Goal: Task Accomplishment & Management: Use online tool/utility

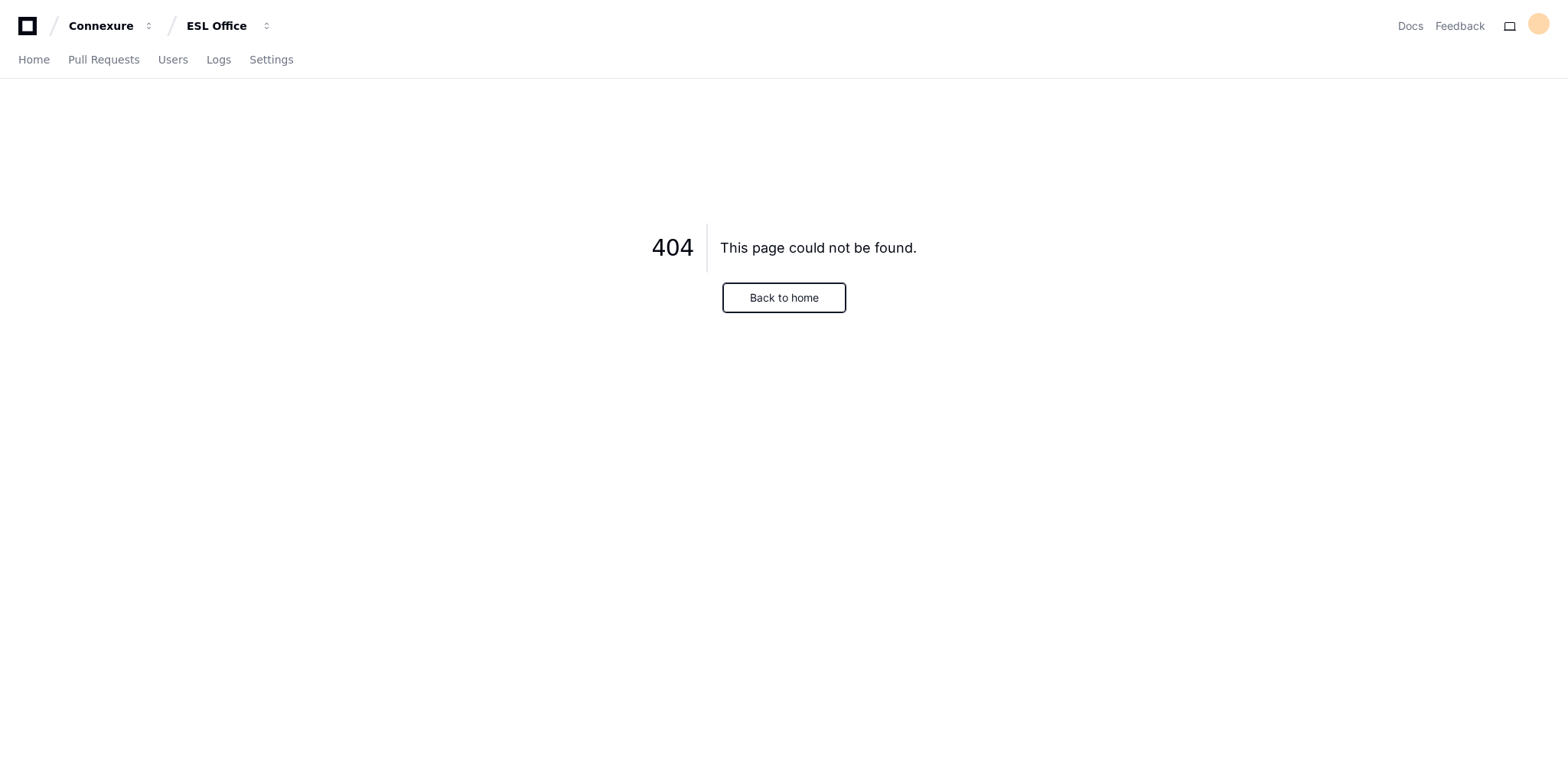
click at [790, 290] on button "Back to home" at bounding box center [784, 297] width 122 height 29
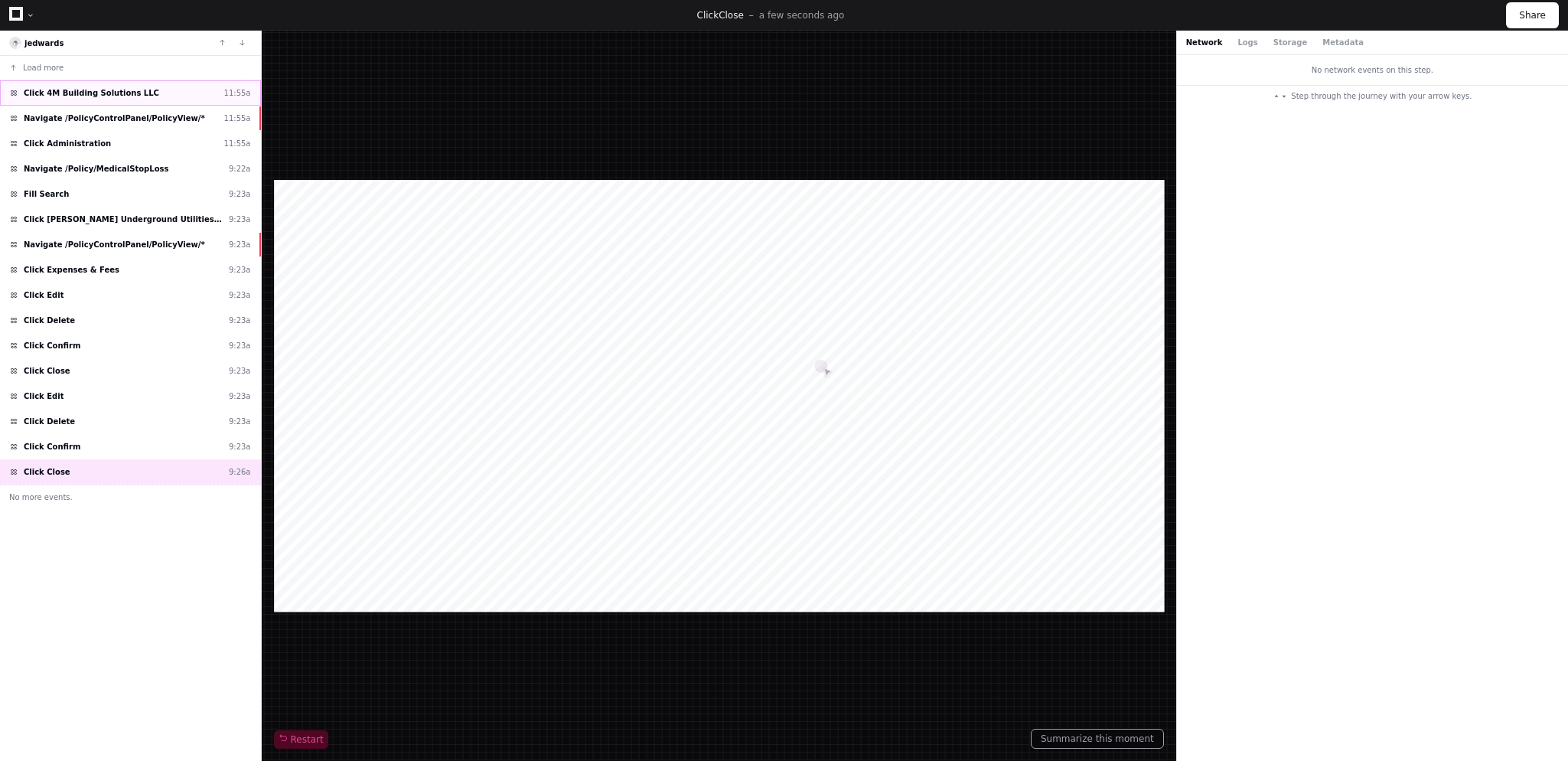
click at [138, 100] on div "Click 4M Building Solutions LLC 11:55a" at bounding box center [130, 92] width 261 height 25
click at [103, 246] on span "Navigate /PolicyControlPanel/PolicyView/*" at bounding box center [114, 244] width 182 height 11
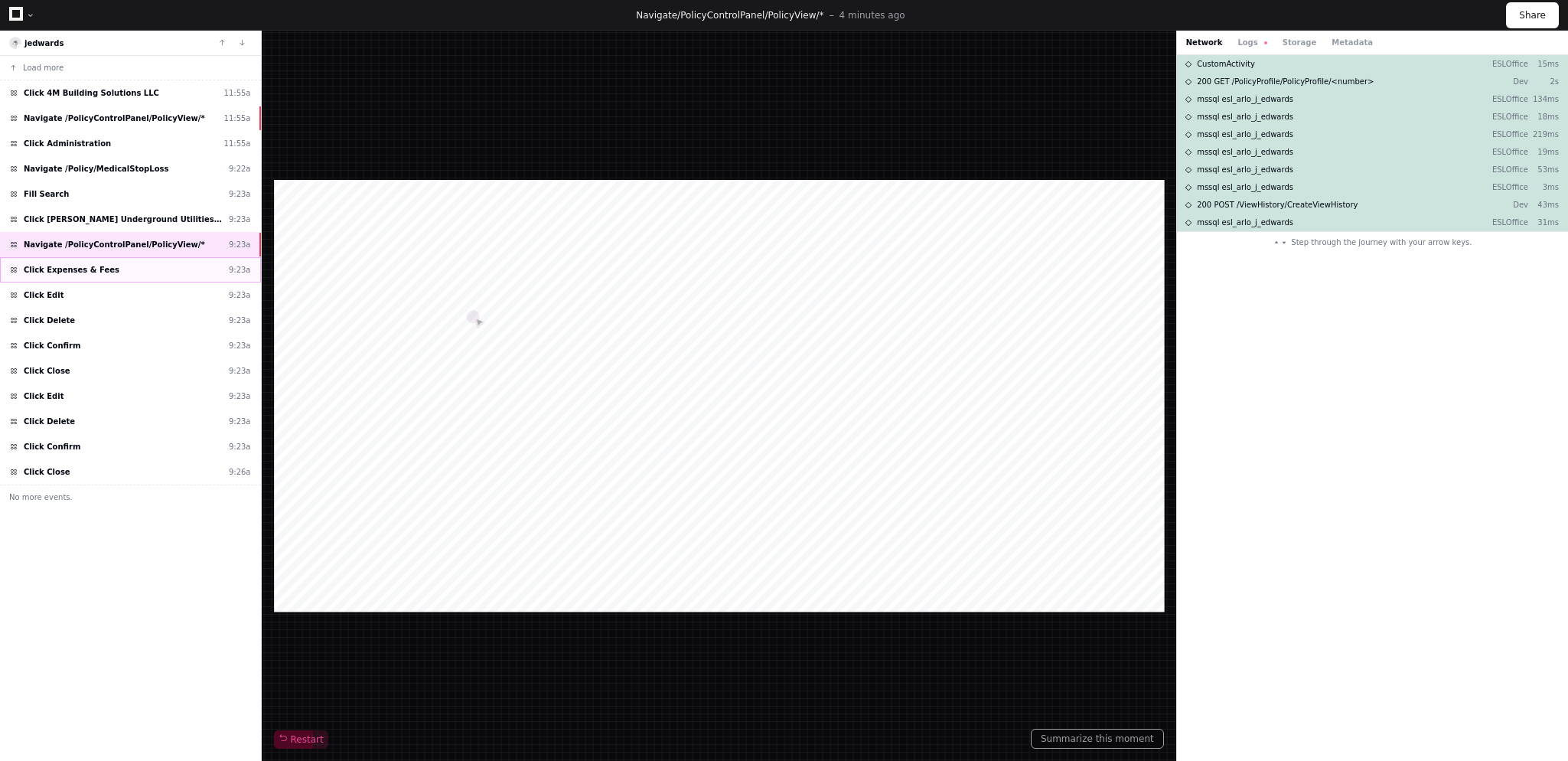
click at [103, 265] on div "Click Expenses & Fees 9:23a" at bounding box center [130, 269] width 261 height 25
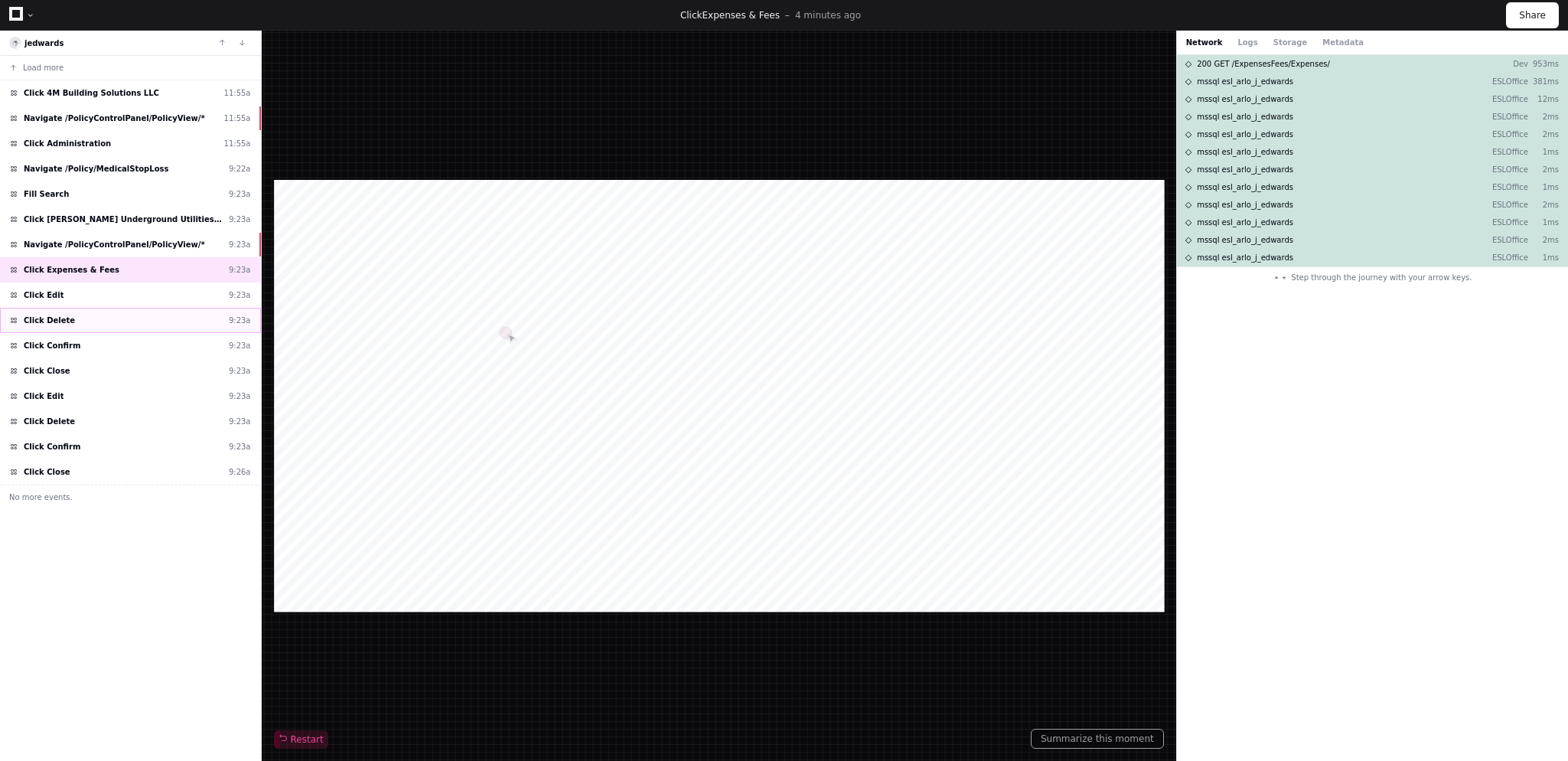
click at [81, 308] on div "Click Delete 9:23a" at bounding box center [130, 320] width 261 height 25
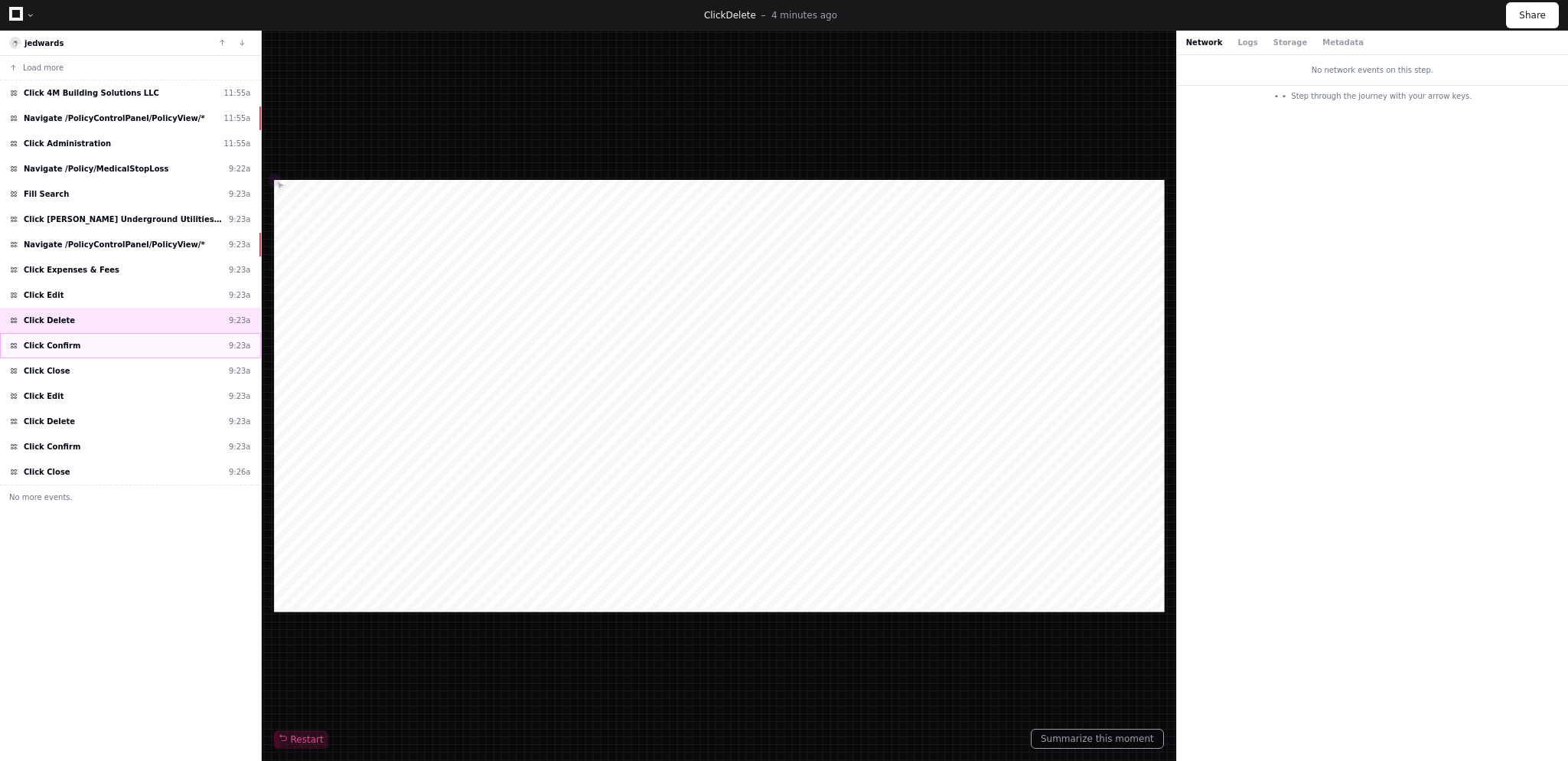
click at [68, 339] on div "Click Confirm 9:23a" at bounding box center [130, 345] width 261 height 25
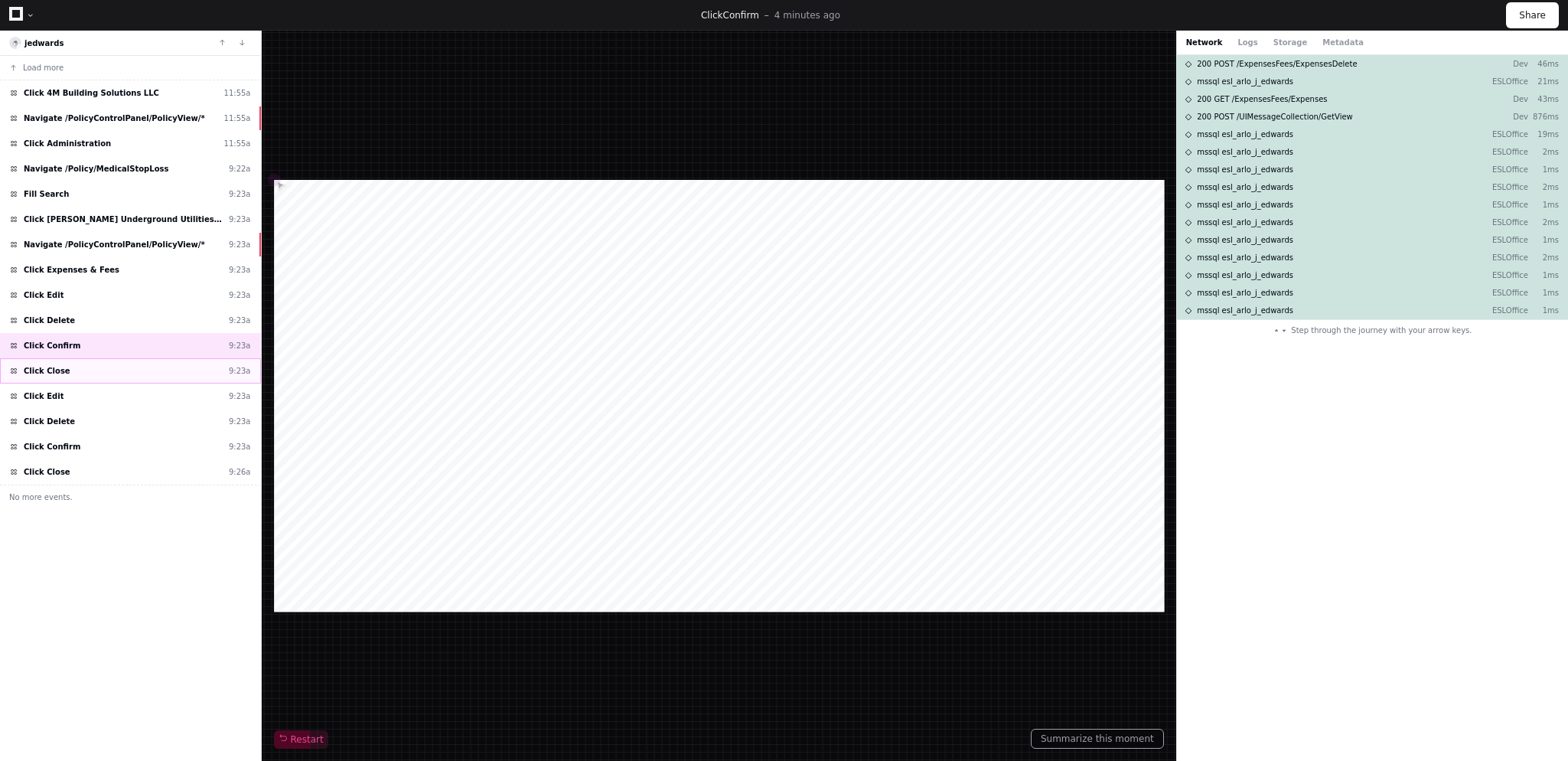
click at [59, 370] on span "Click Close" at bounding box center [47, 370] width 47 height 11
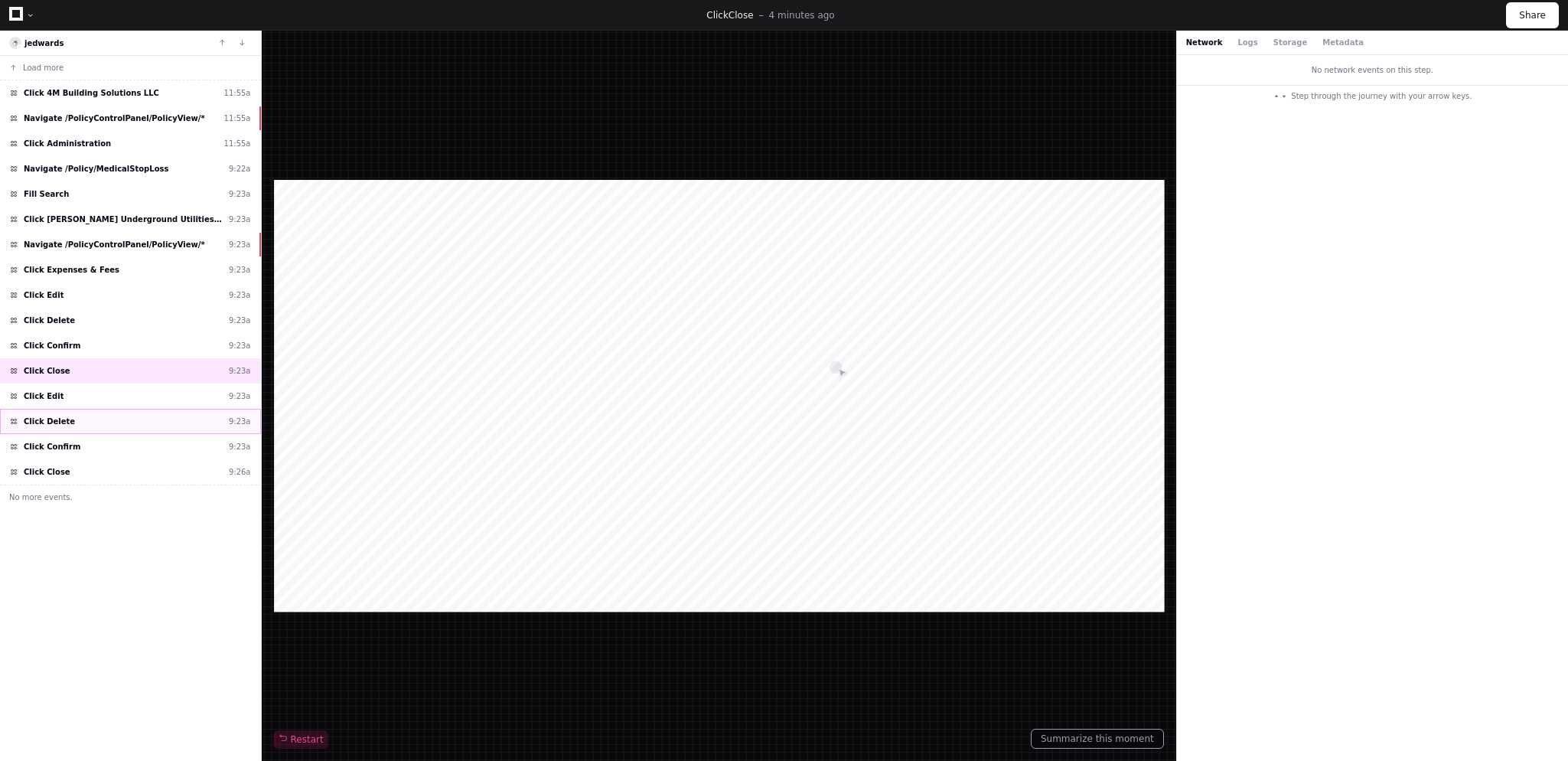
click at [63, 422] on span "Click Delete" at bounding box center [49, 420] width 51 height 11
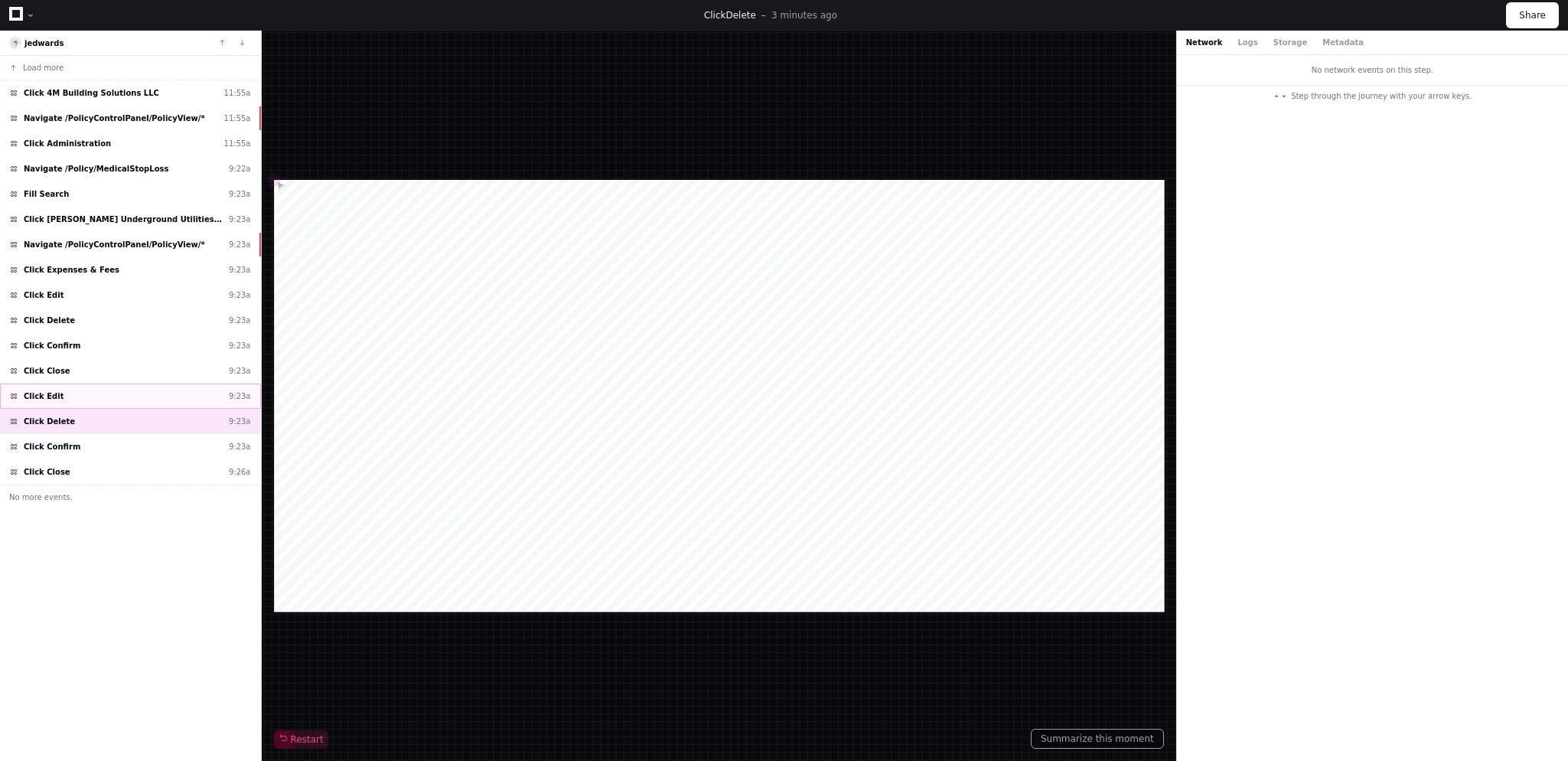
click at [74, 395] on div "Click Edit 9:23a" at bounding box center [130, 395] width 261 height 25
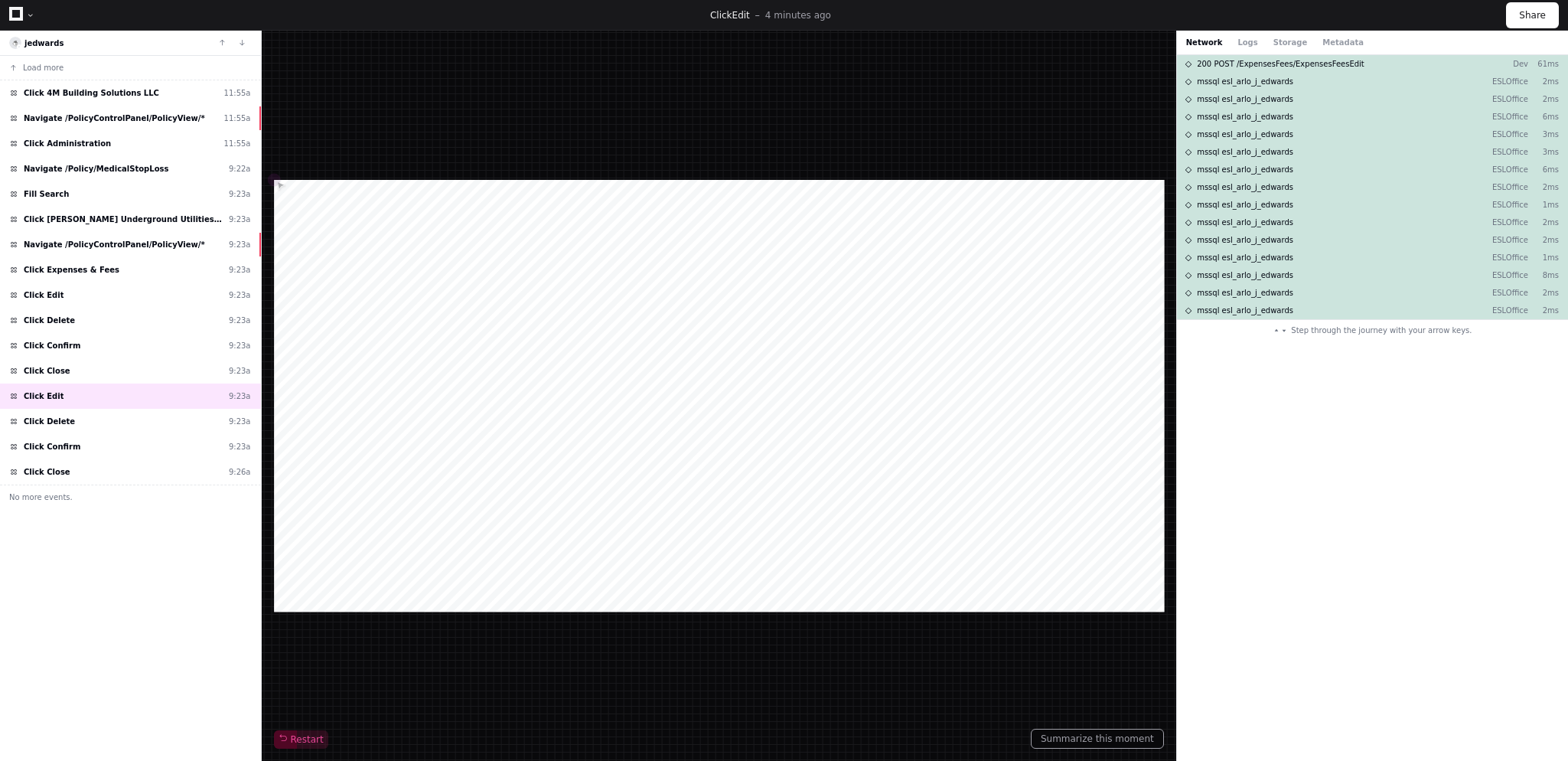
click at [26, 15] on div at bounding box center [30, 15] width 10 height 10
click at [83, 429] on div "Click Delete 9:23a" at bounding box center [130, 420] width 261 height 25
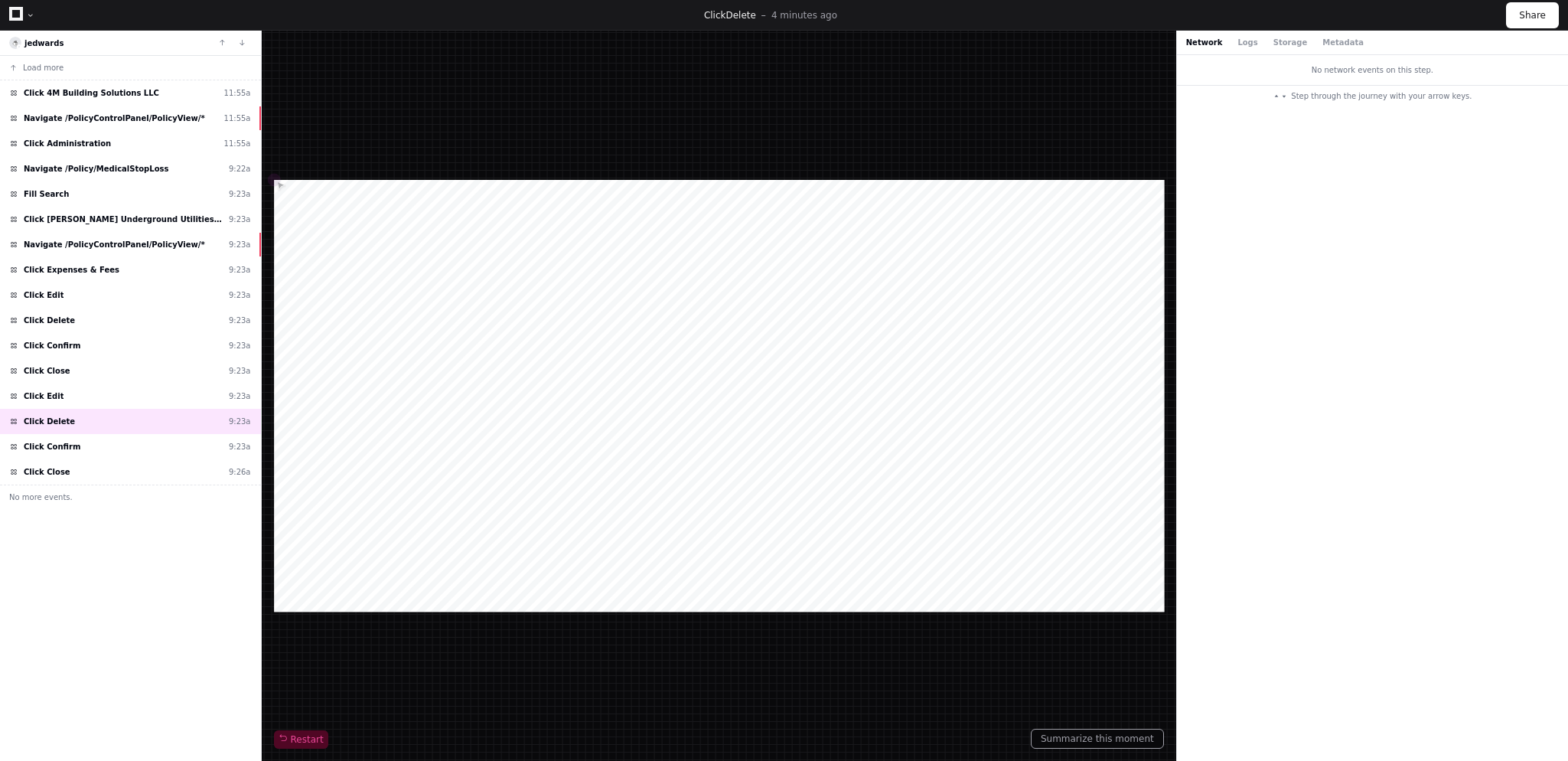
click at [1378, 87] on div "Step through the journey with your arrow keys." at bounding box center [1372, 98] width 199 height 25
click at [299, 735] on span "Restart" at bounding box center [301, 739] width 45 height 12
click at [109, 434] on div "Click Confirm 9:23a" at bounding box center [130, 446] width 261 height 25
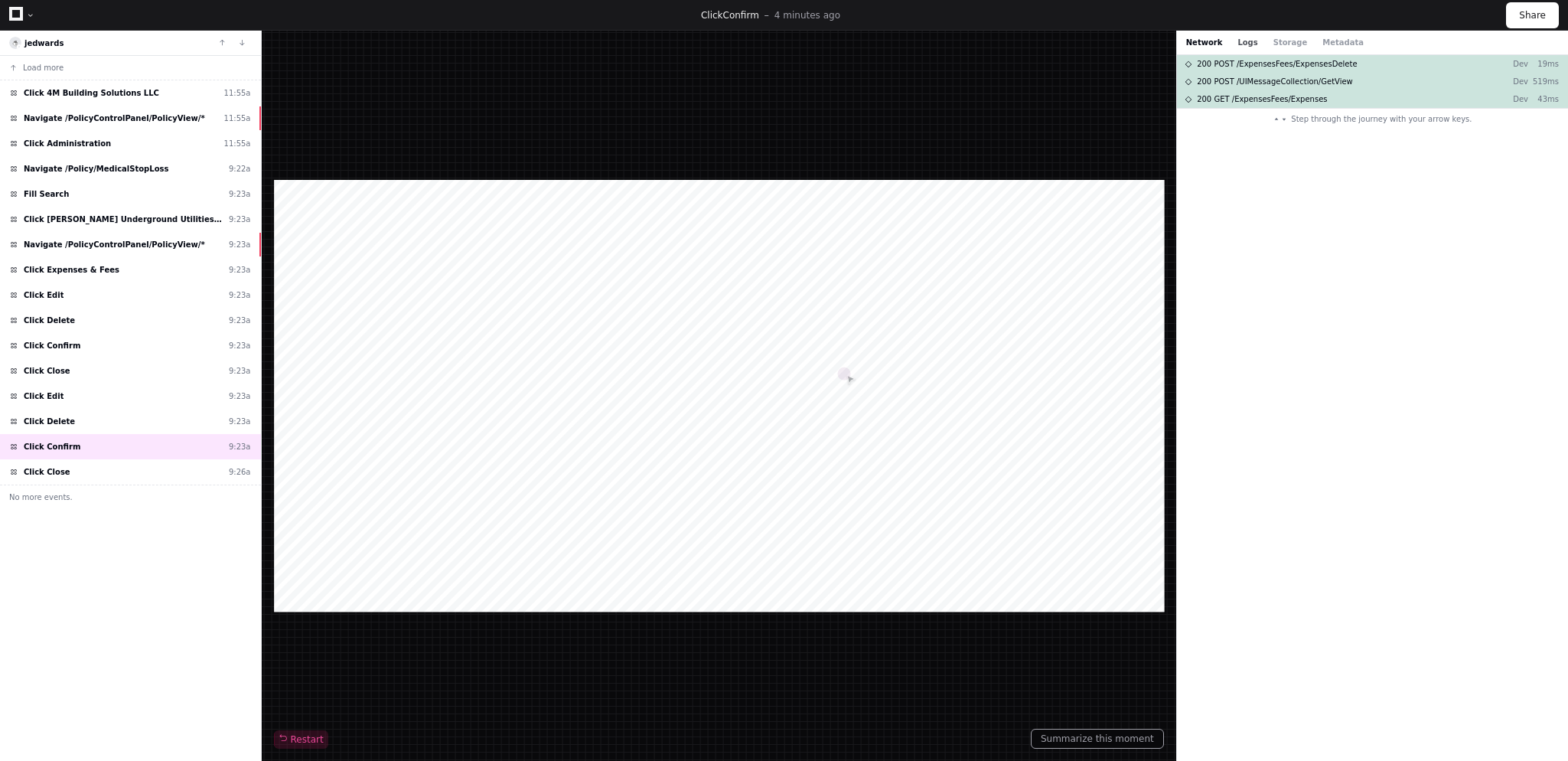
click at [1242, 46] on button "Logs" at bounding box center [1247, 42] width 20 height 11
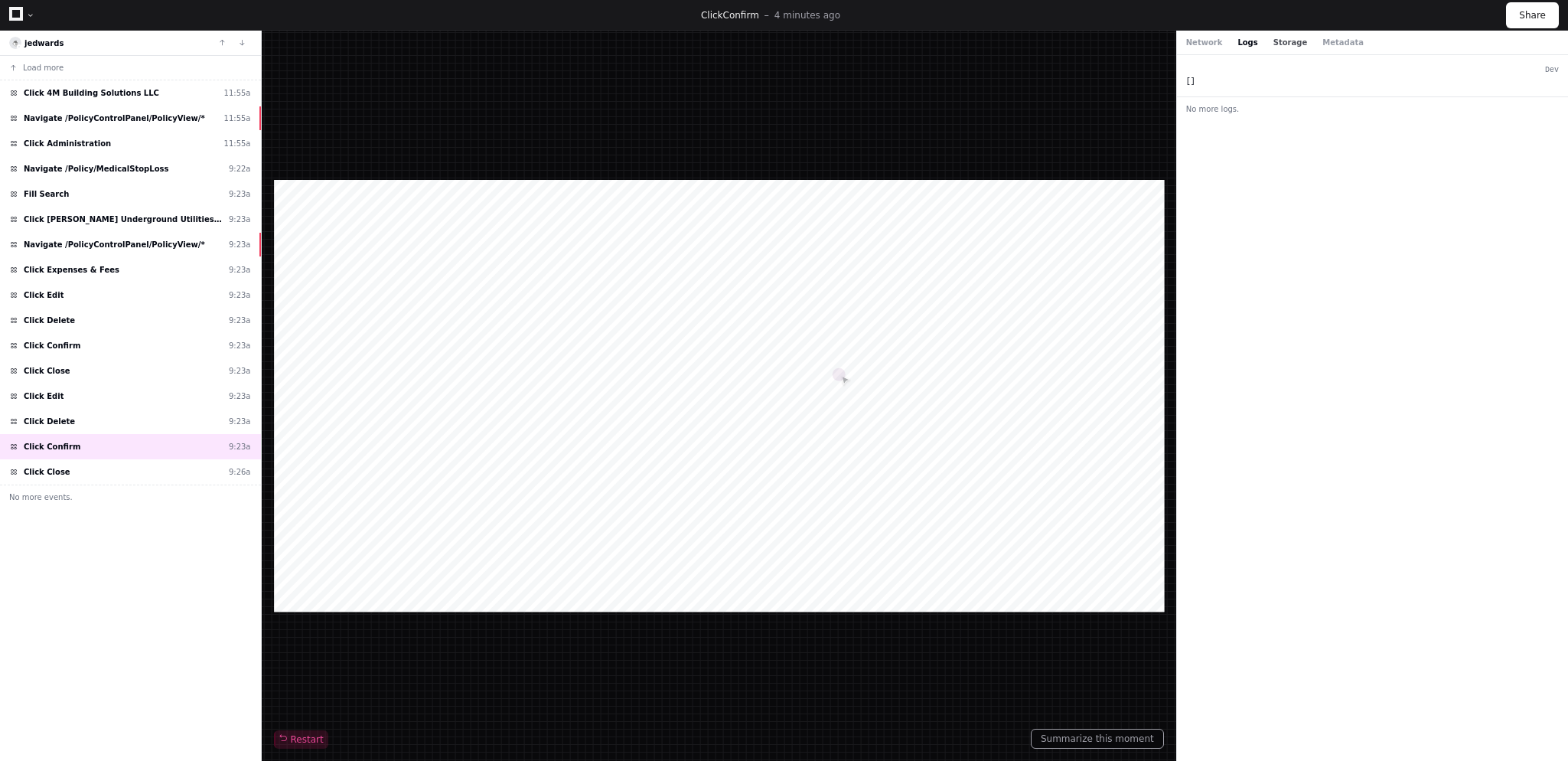
click at [1274, 43] on button "Storage" at bounding box center [1290, 42] width 34 height 11
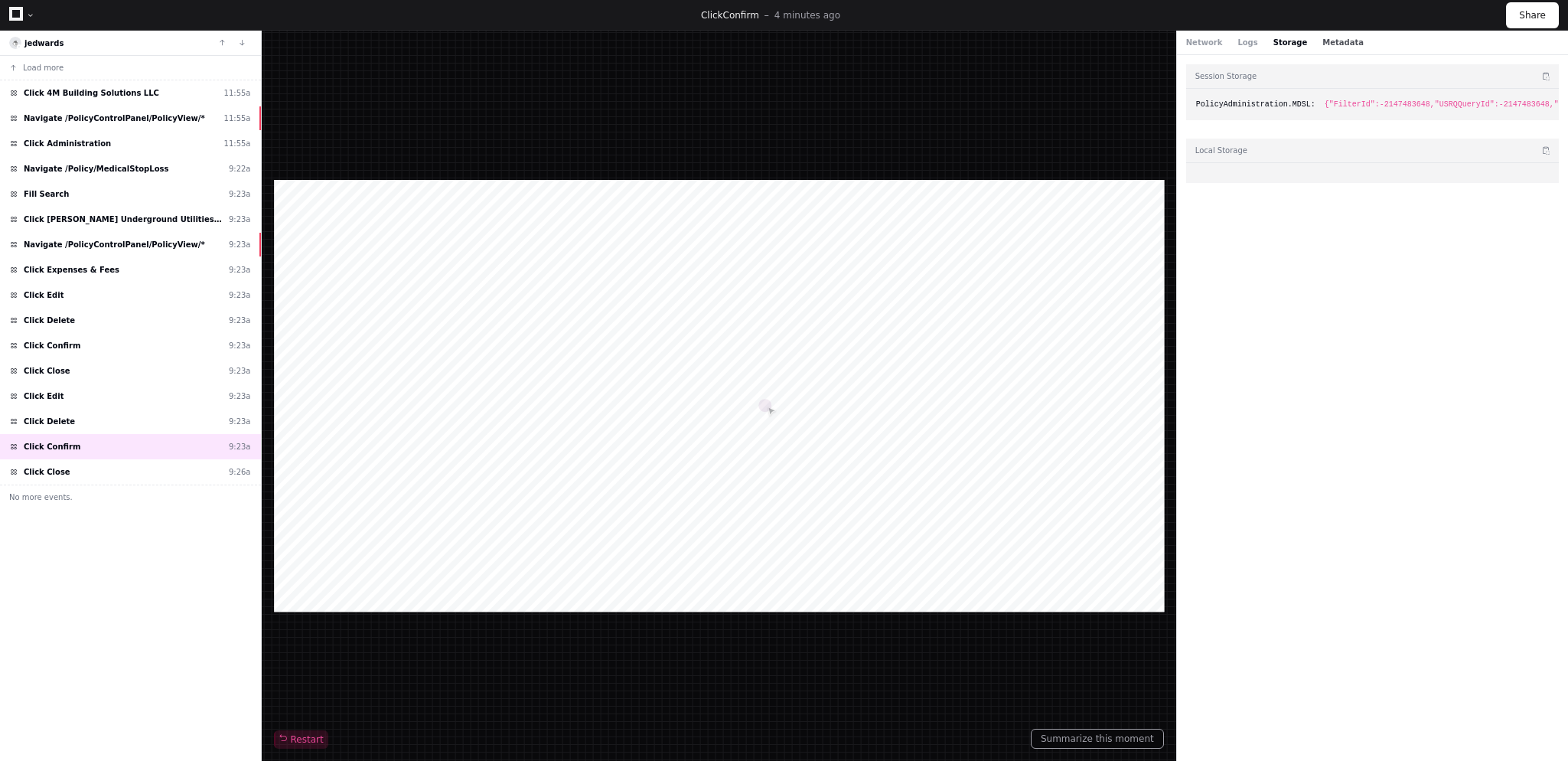
click at [1322, 43] on button "Metadata" at bounding box center [1343, 42] width 42 height 11
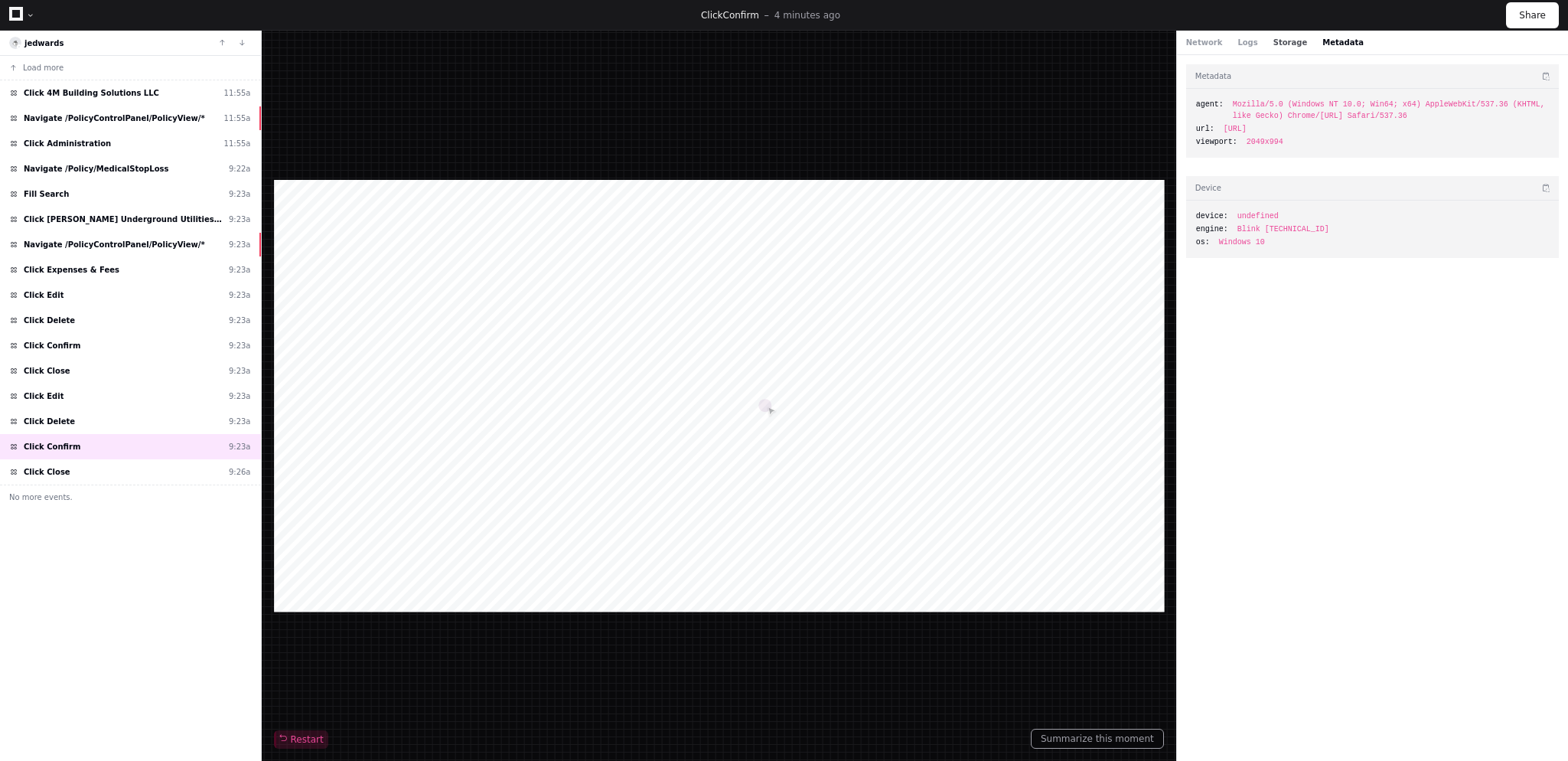
click at [1287, 43] on button "Storage" at bounding box center [1290, 42] width 34 height 11
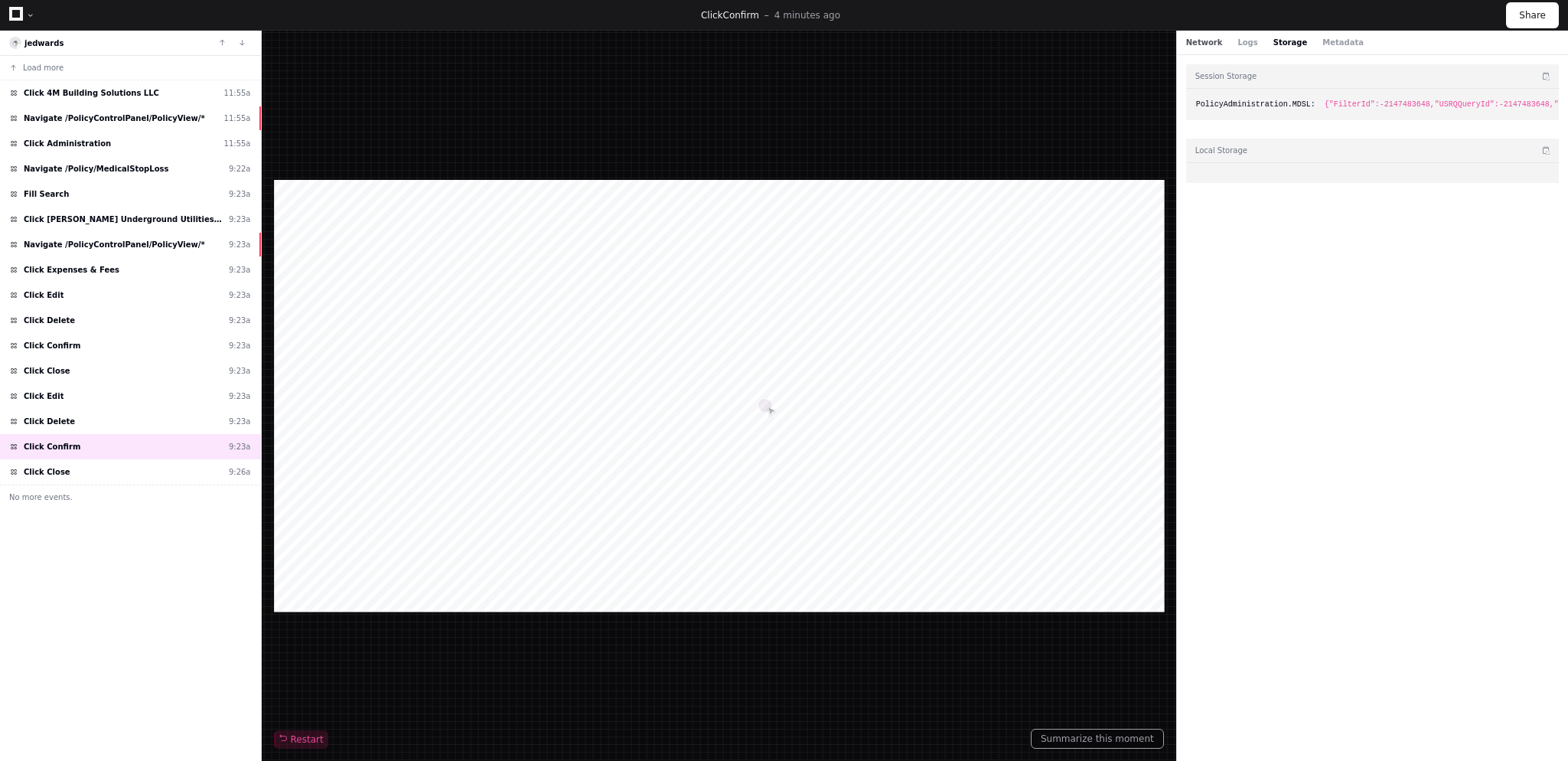
click at [1212, 45] on button "Network" at bounding box center [1204, 42] width 36 height 11
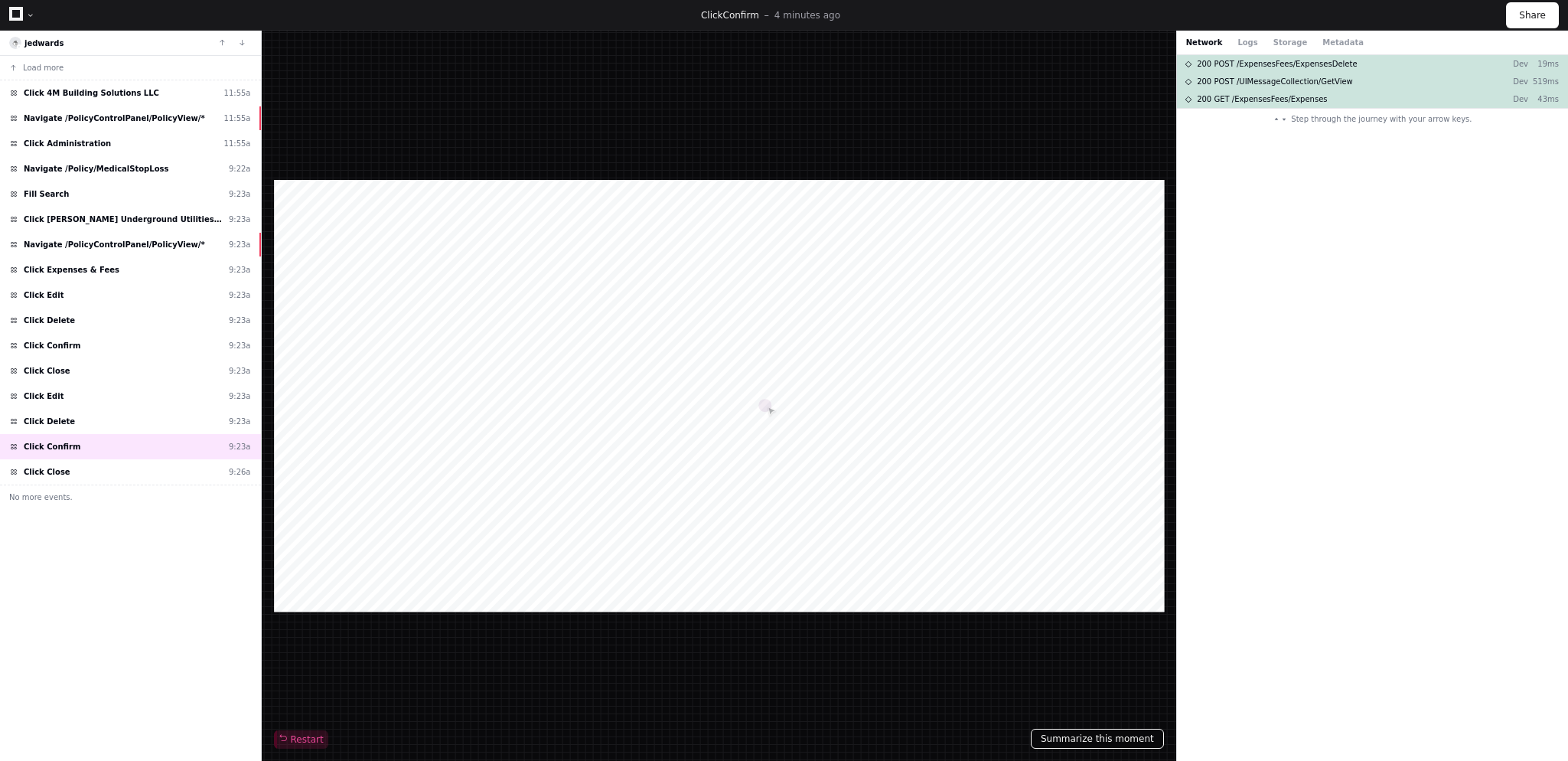
click at [1088, 740] on button "Summarize this moment" at bounding box center [1097, 738] width 133 height 20
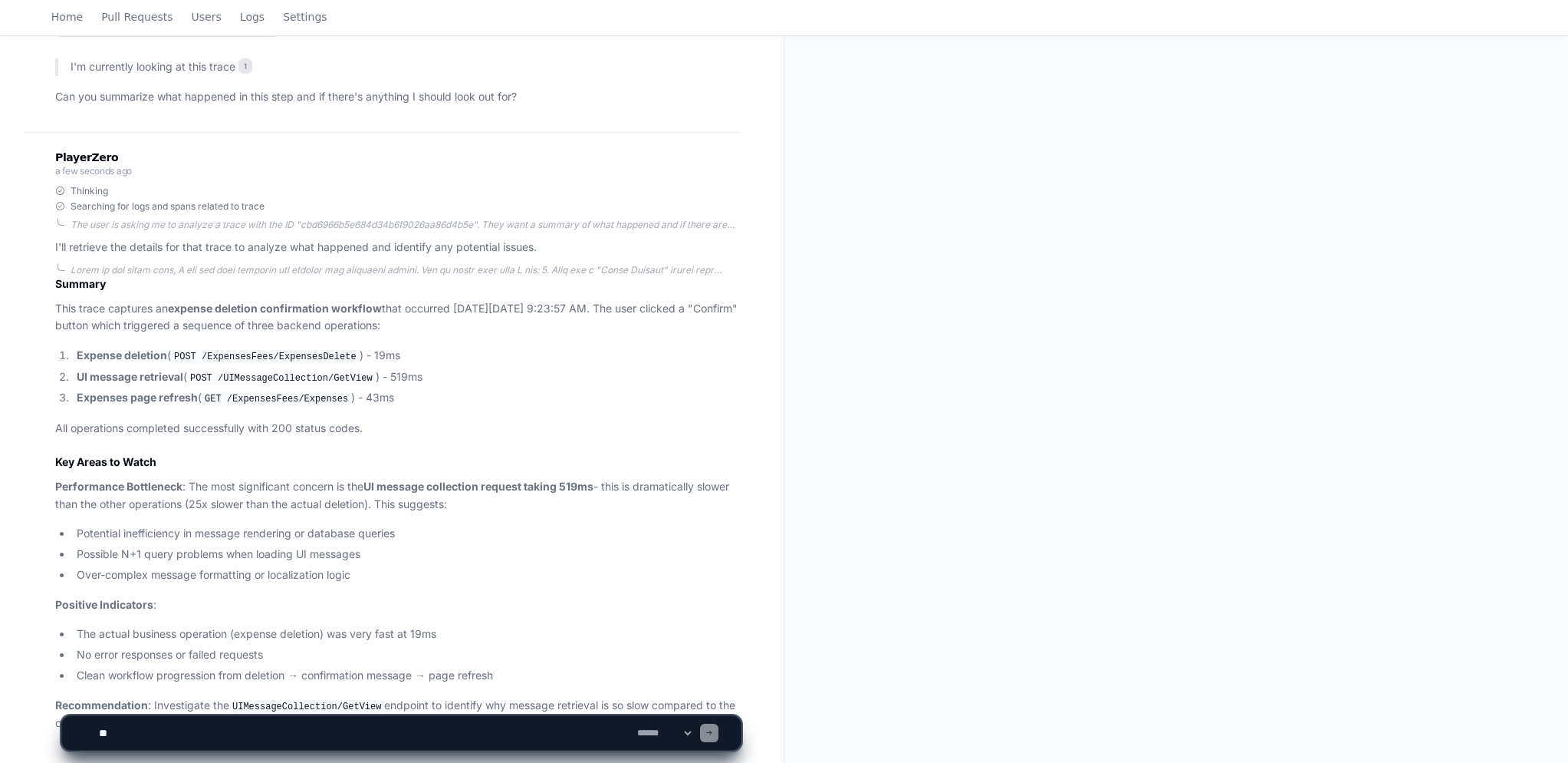
scroll to position [319, 0]
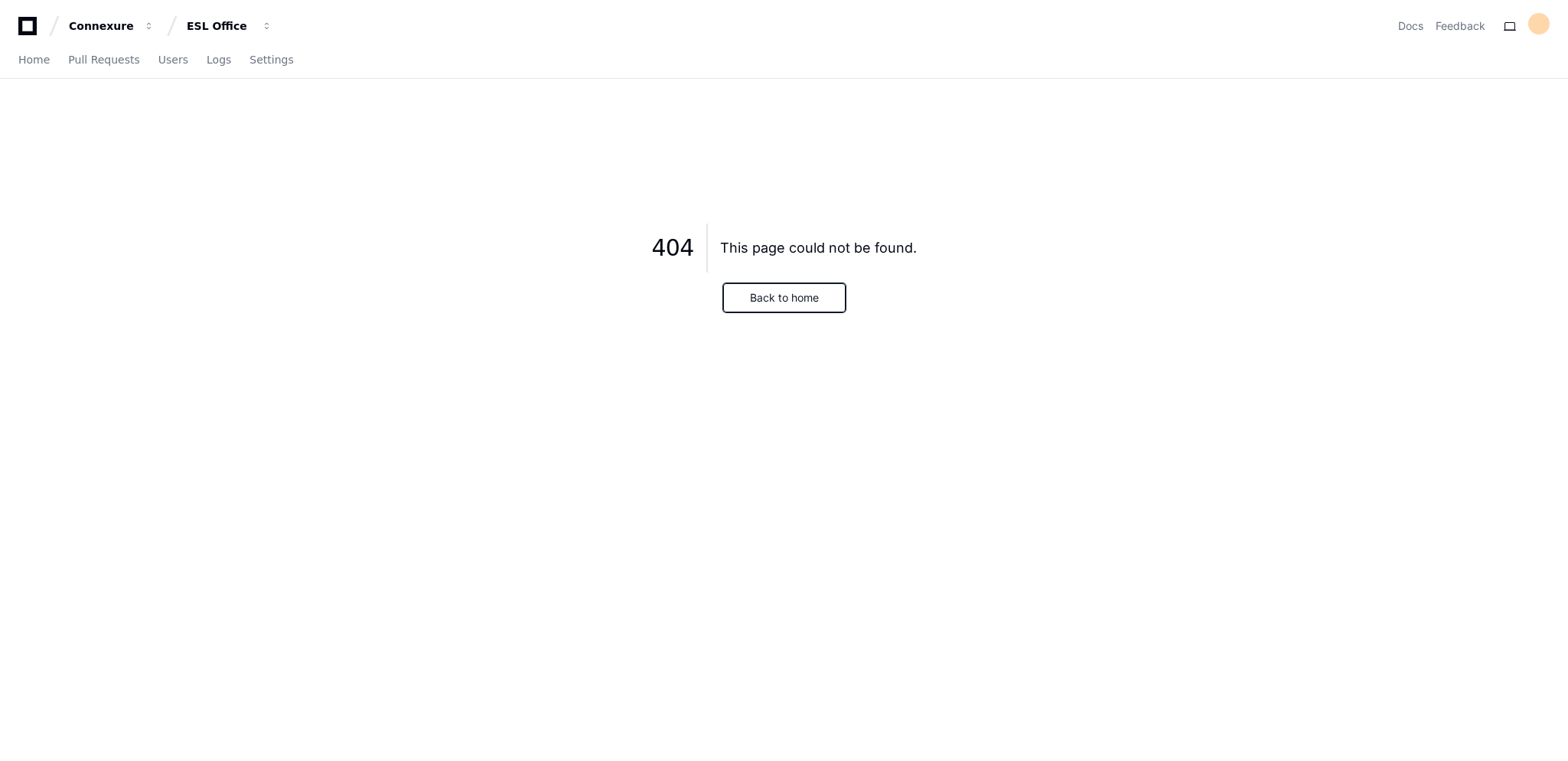
click at [787, 307] on button "Back to home" at bounding box center [784, 297] width 122 height 29
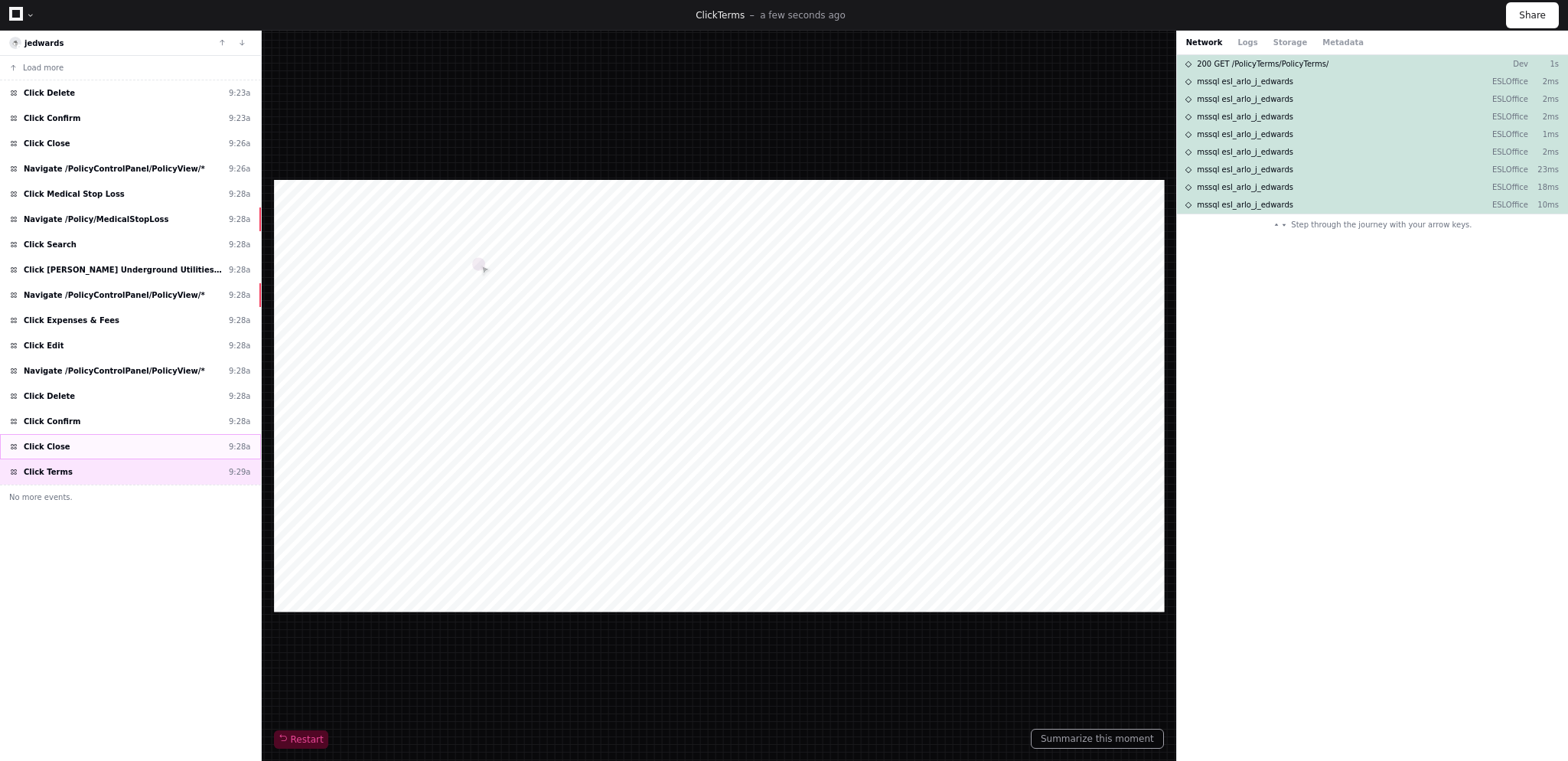
click at [136, 443] on div "Click Close 9:28a" at bounding box center [130, 446] width 261 height 25
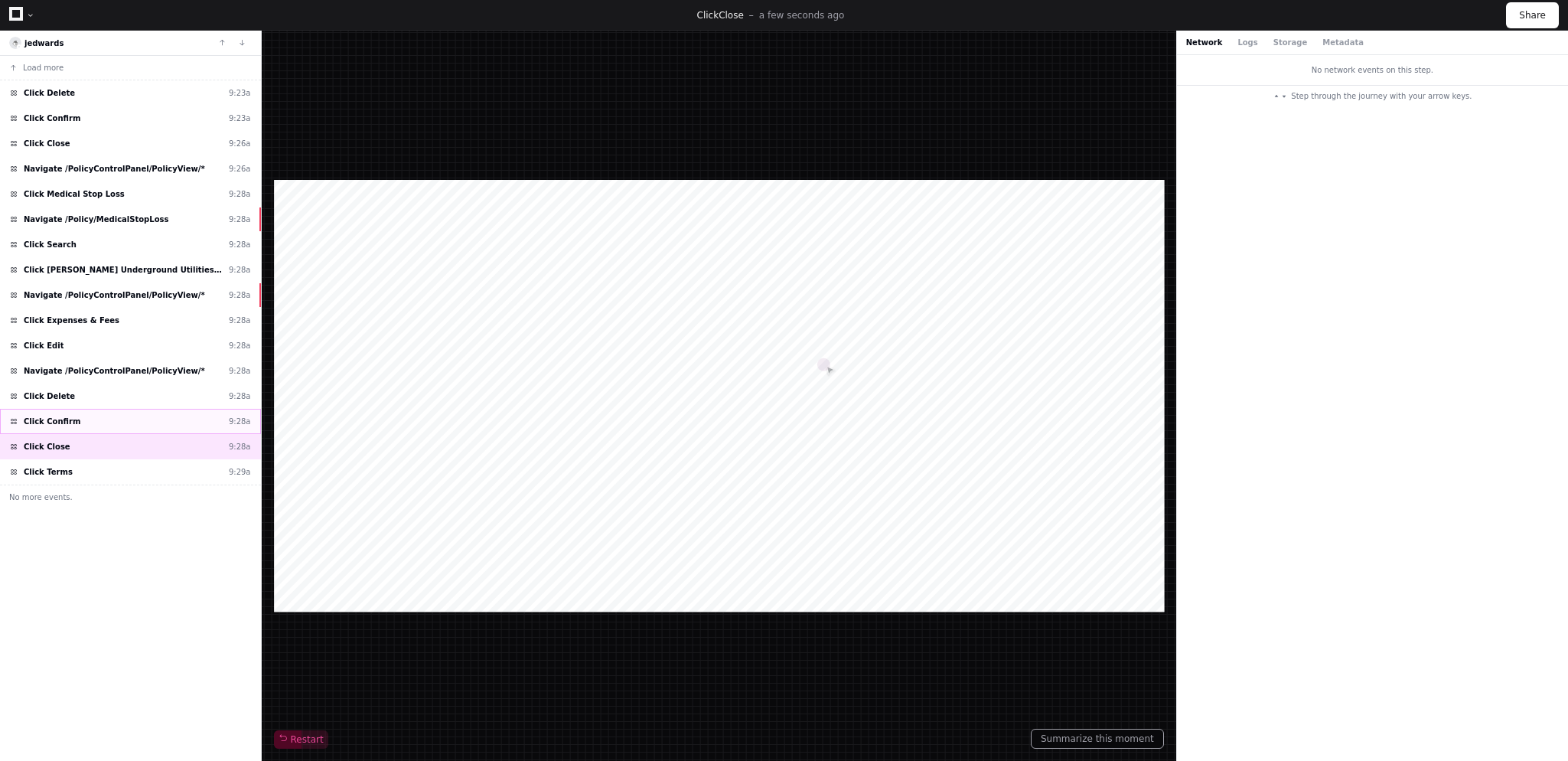
click at [134, 413] on div "Click Confirm 9:28a" at bounding box center [130, 420] width 261 height 25
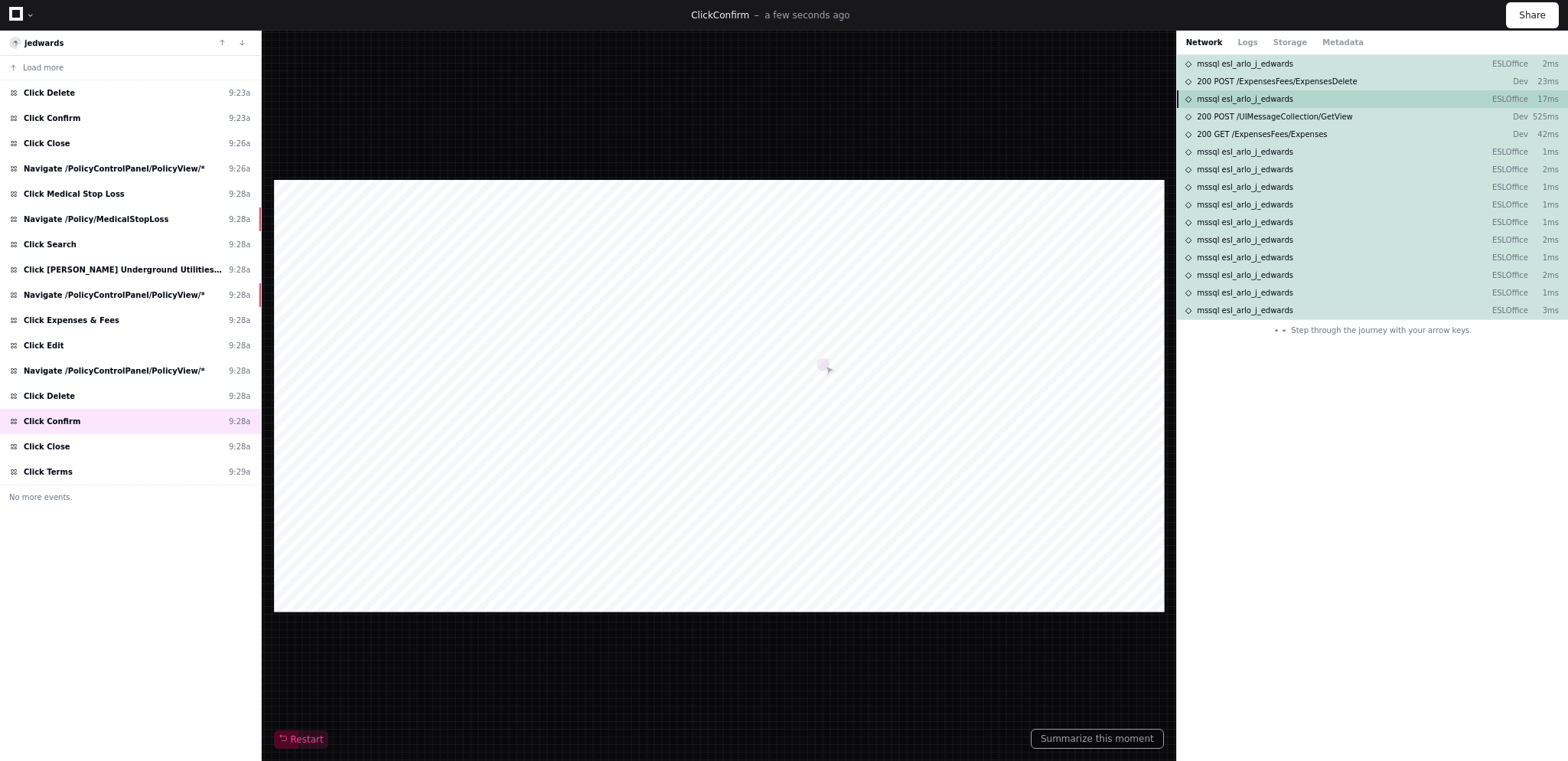
click at [1254, 96] on span "mssql esl_arlo_j_edwards" at bounding box center [1245, 98] width 96 height 11
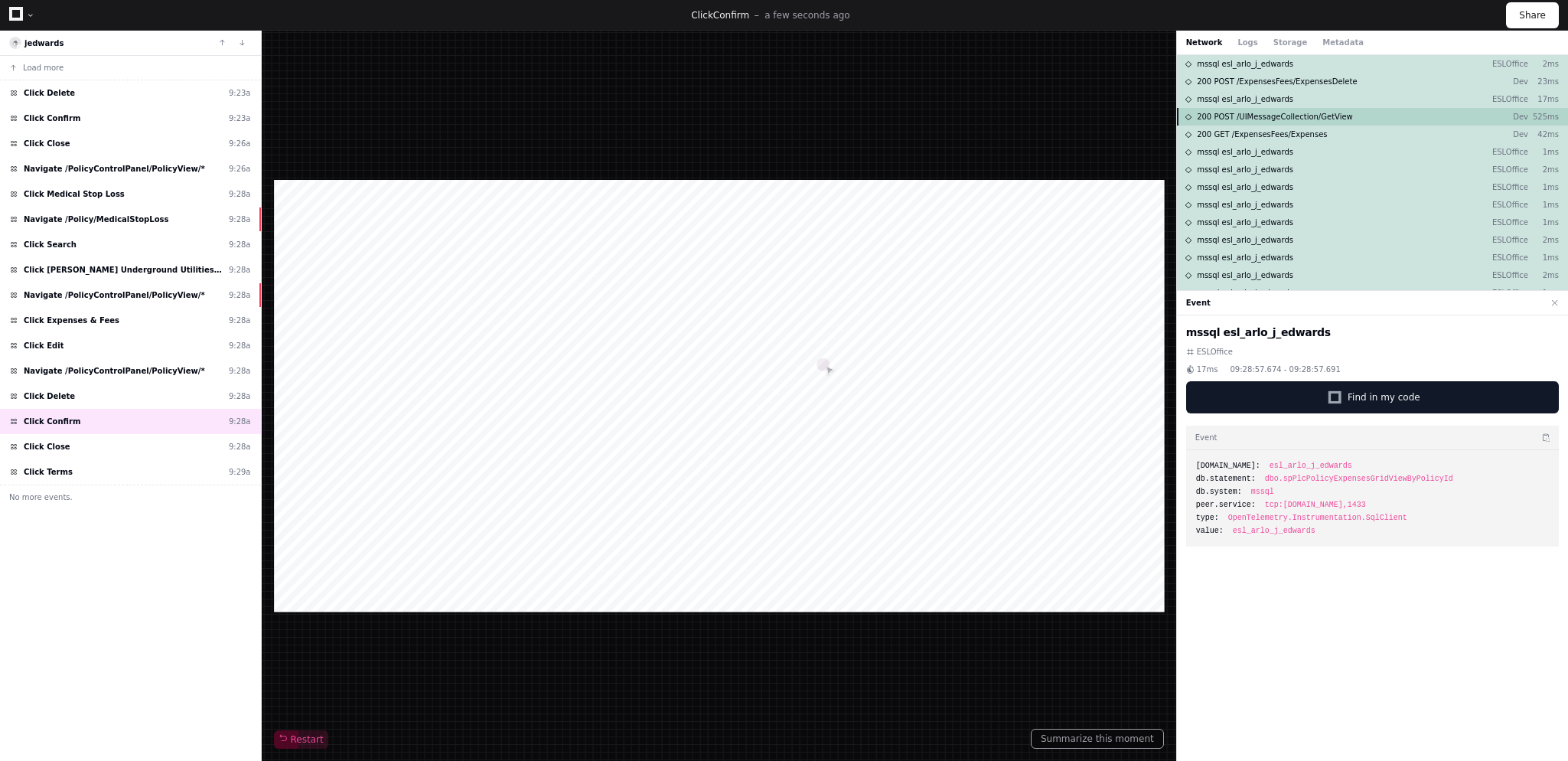
click at [1260, 119] on span "200 POST /UIMessageCollection/GetView" at bounding box center [1275, 116] width 156 height 11
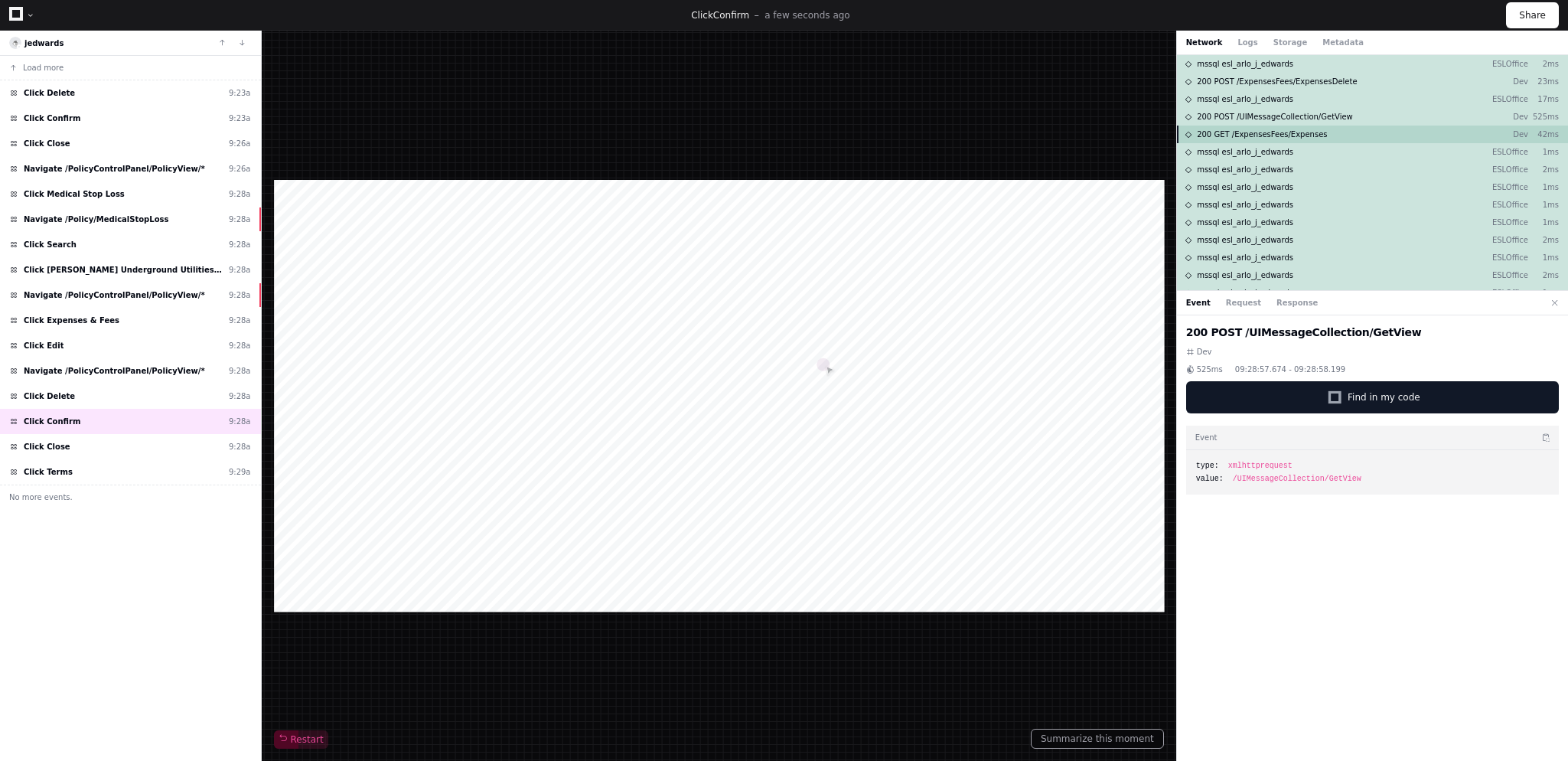
click at [1262, 131] on span "200 GET /ExpensesFees/Expenses" at bounding box center [1262, 134] width 130 height 11
click at [1250, 156] on span "mssql esl_arlo_j_edwards" at bounding box center [1245, 151] width 96 height 11
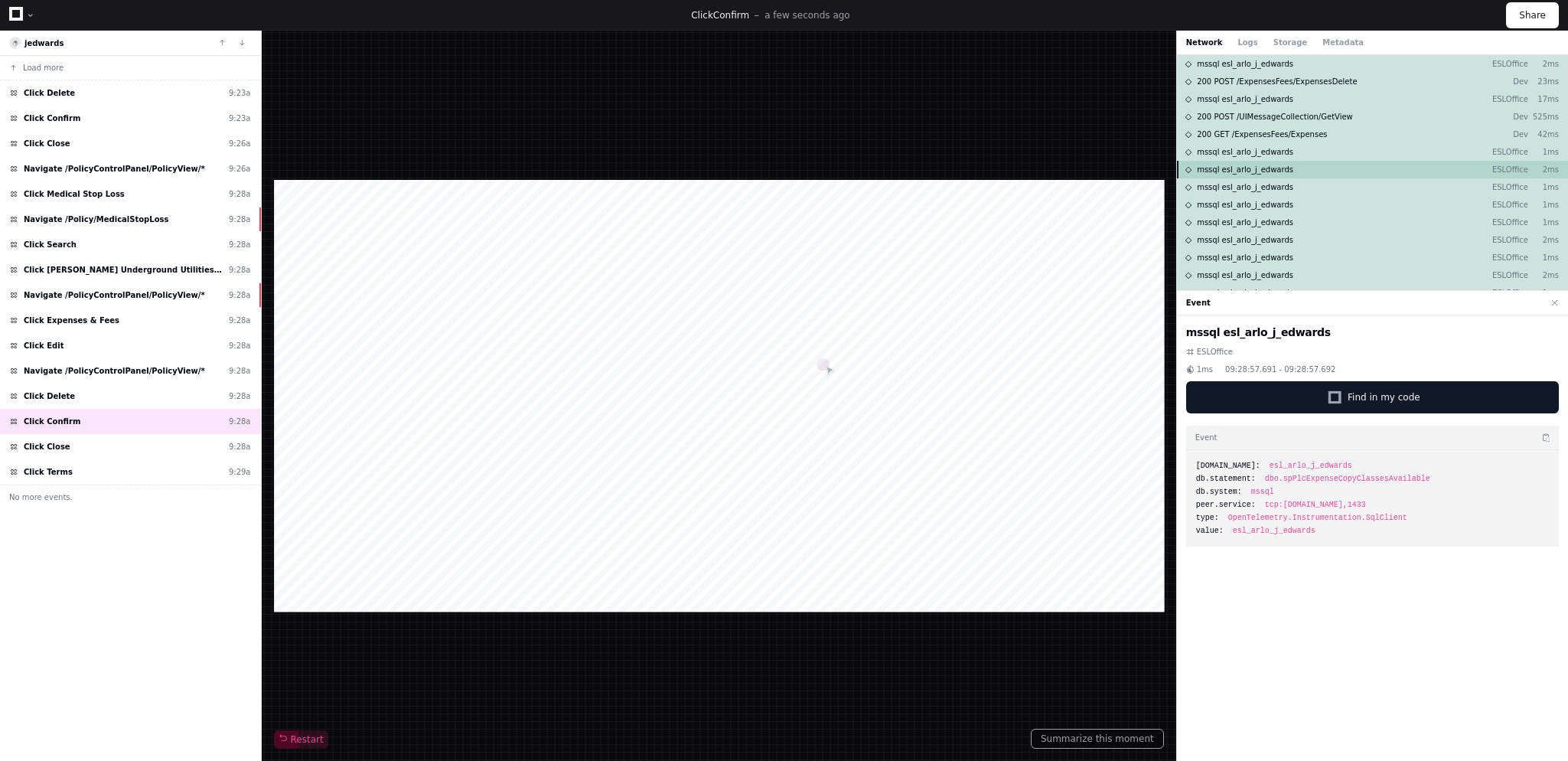
click at [1251, 170] on span "mssql esl_arlo_j_edwards" at bounding box center [1245, 169] width 96 height 11
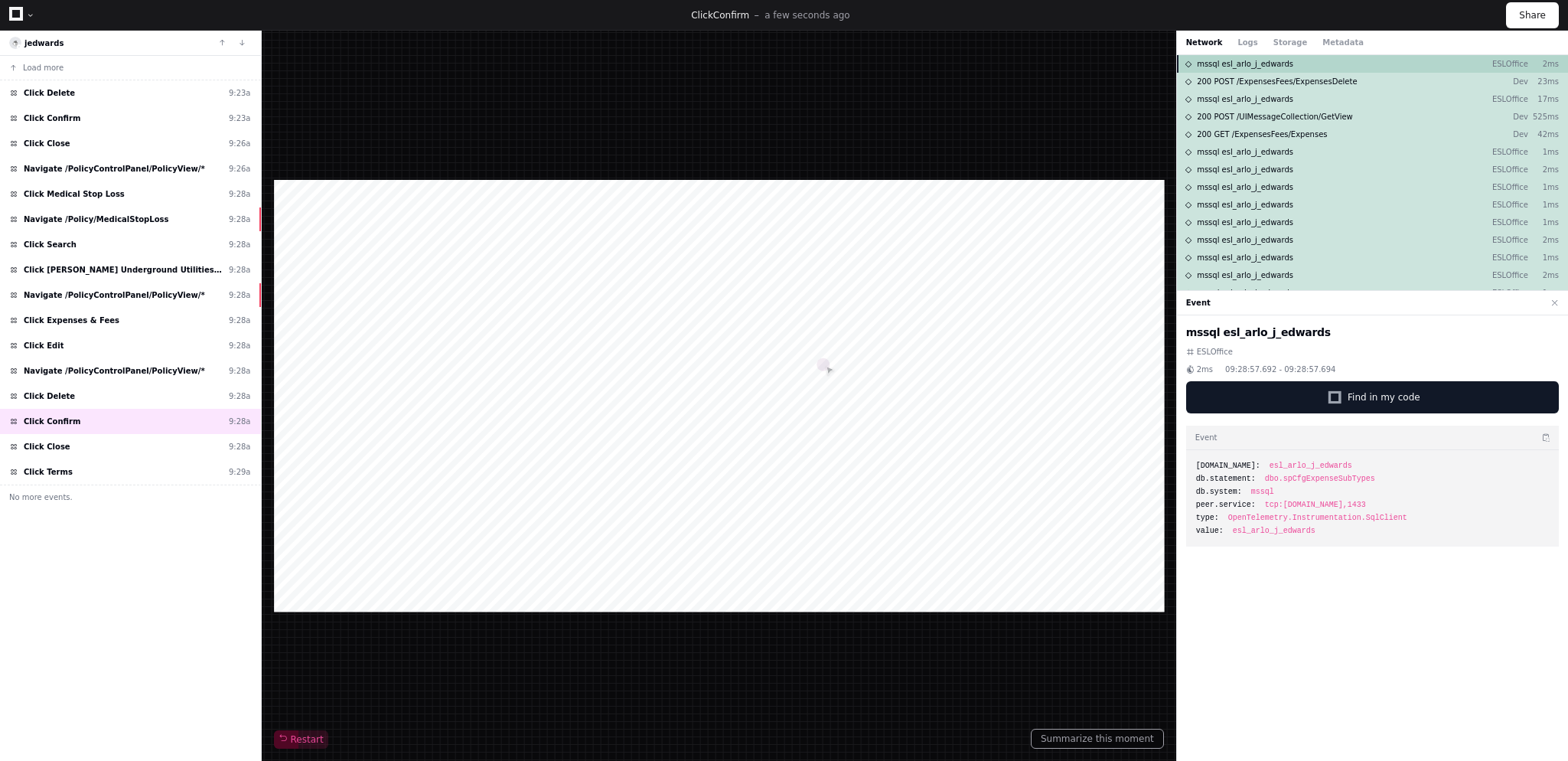
click at [1267, 62] on span "mssql esl_arlo_j_edwards" at bounding box center [1245, 63] width 96 height 11
click at [1304, 476] on span "dbo.spPlcCanDeleteExpense" at bounding box center [1322, 478] width 115 height 11
click at [1313, 80] on span "200 POST /ExpensesFees/ExpensesDelete" at bounding box center [1277, 81] width 160 height 11
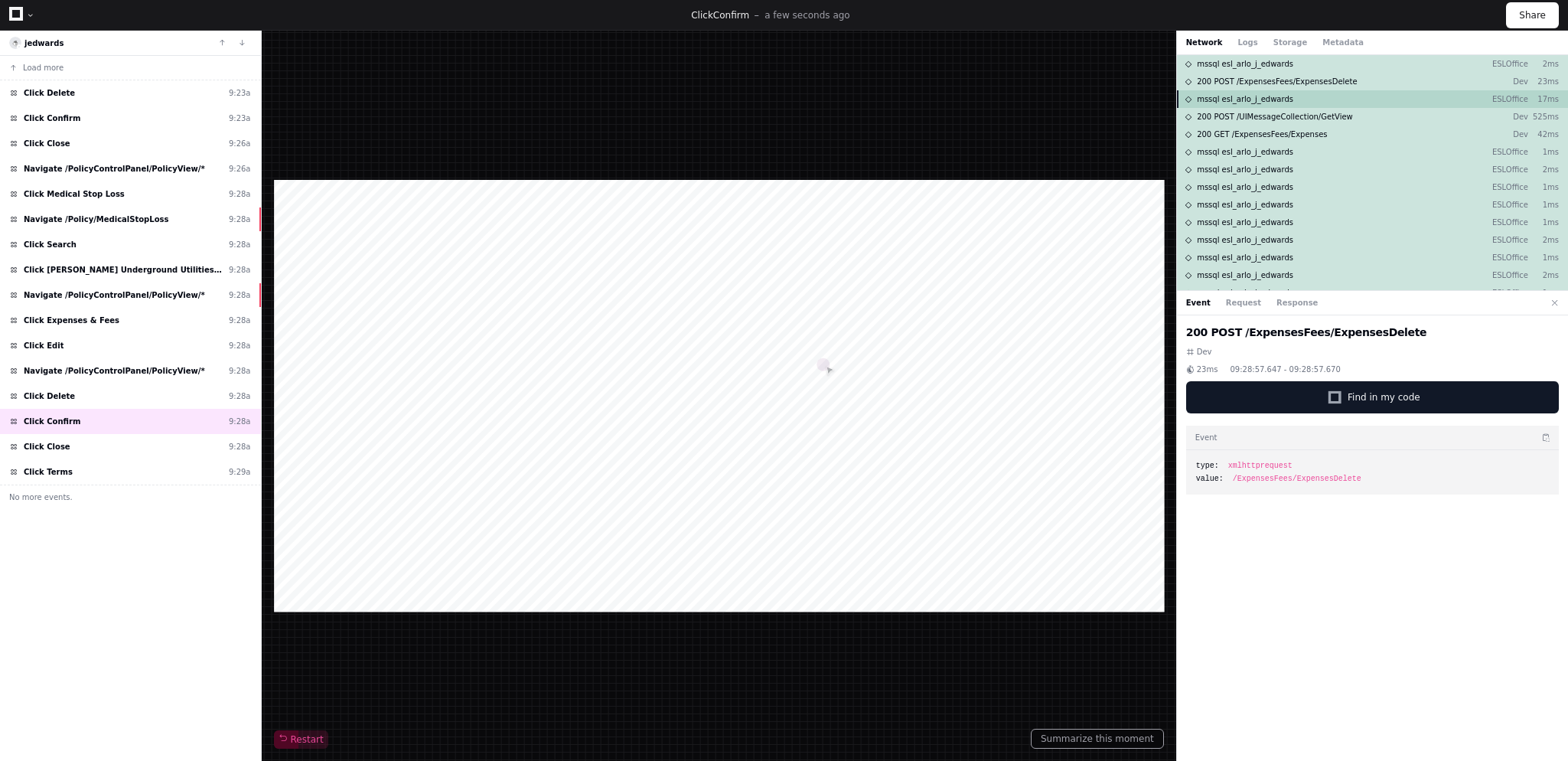
click at [1292, 96] on div "mssql esl_arlo_j_edwards ESLOffice 17ms" at bounding box center [1373, 99] width 391 height 17
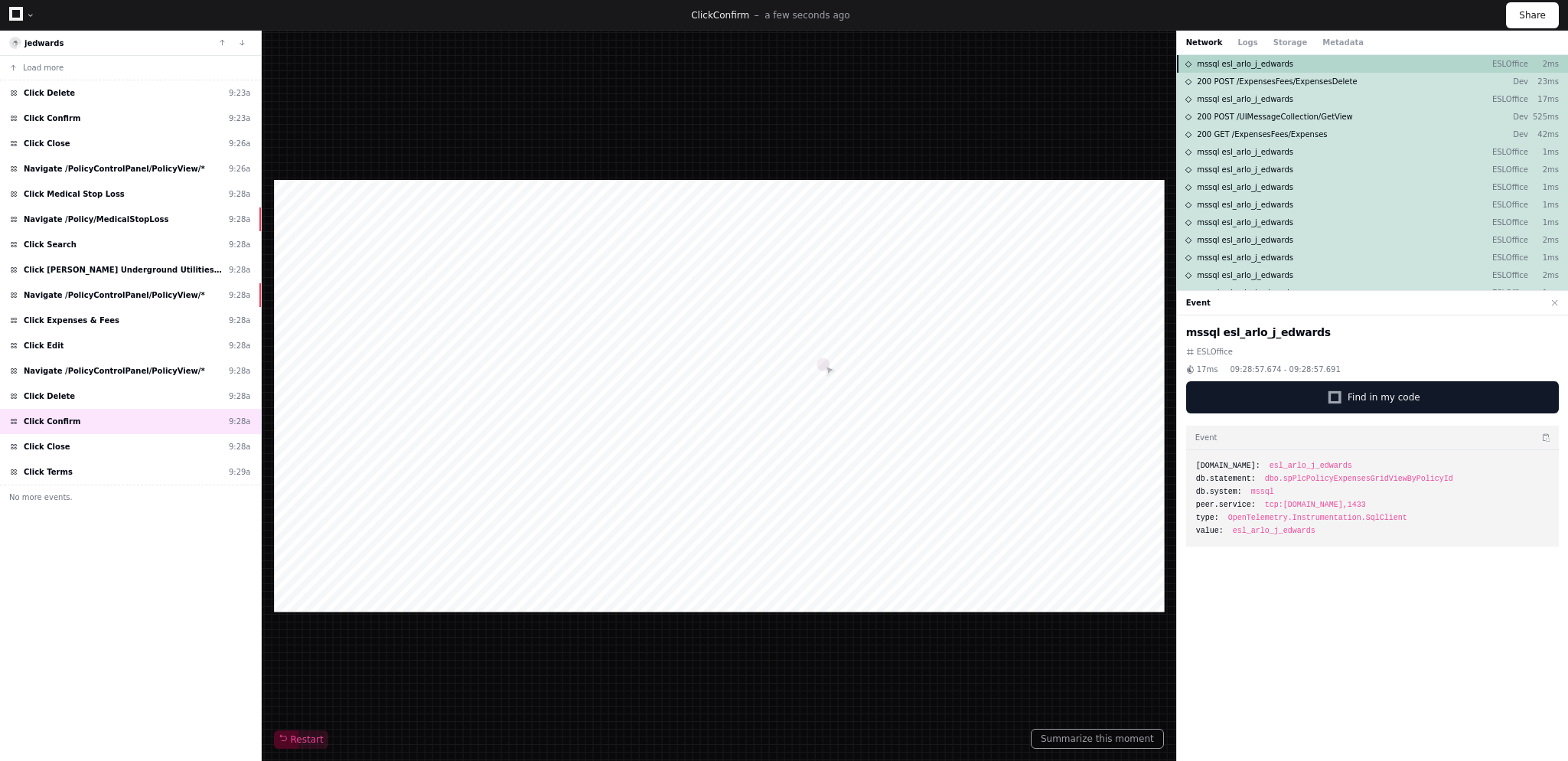
click at [1276, 64] on span "mssql esl_arlo_j_edwards" at bounding box center [1245, 63] width 96 height 11
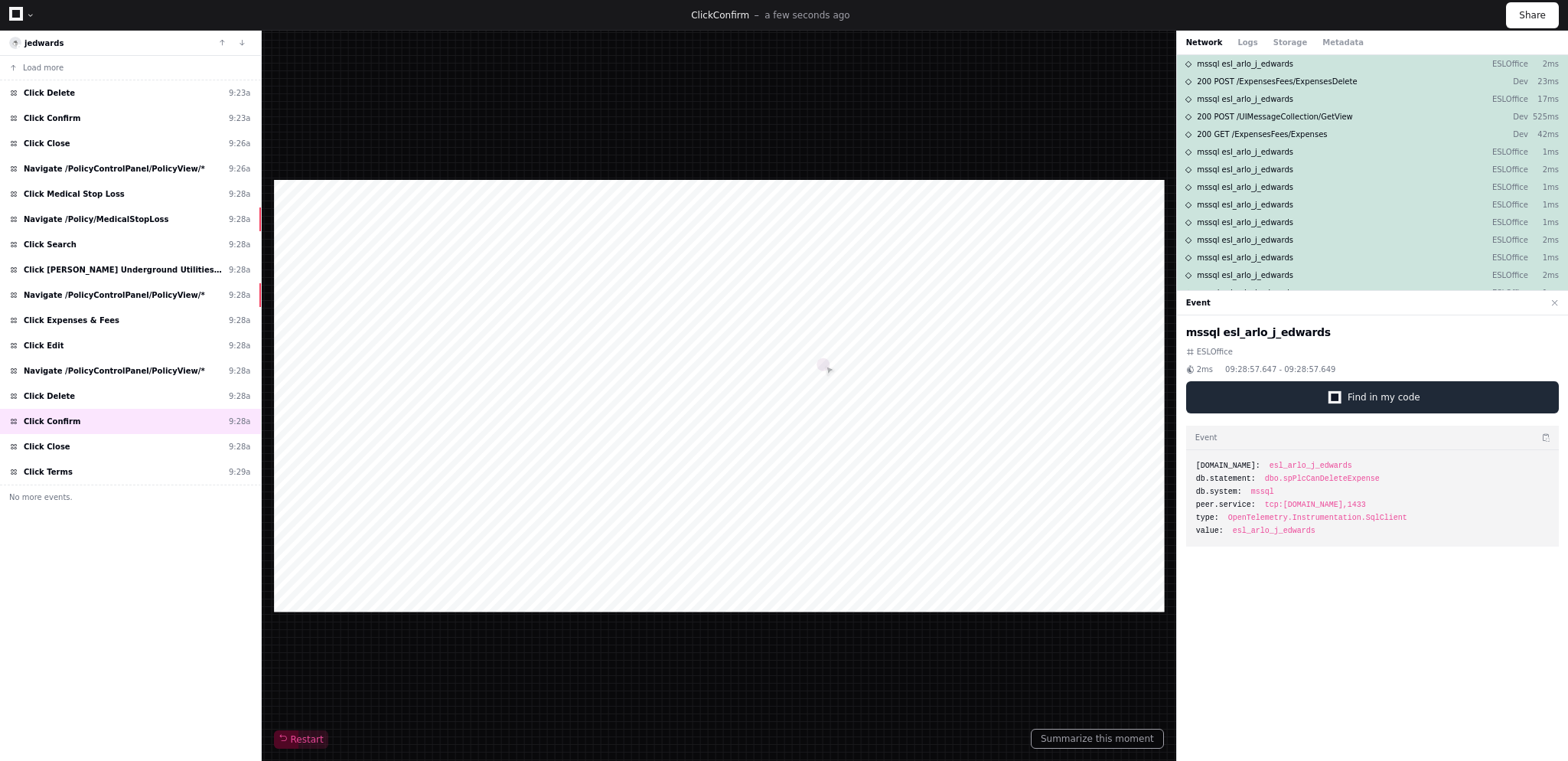
click at [1378, 394] on span "Find in my code" at bounding box center [1384, 397] width 73 height 12
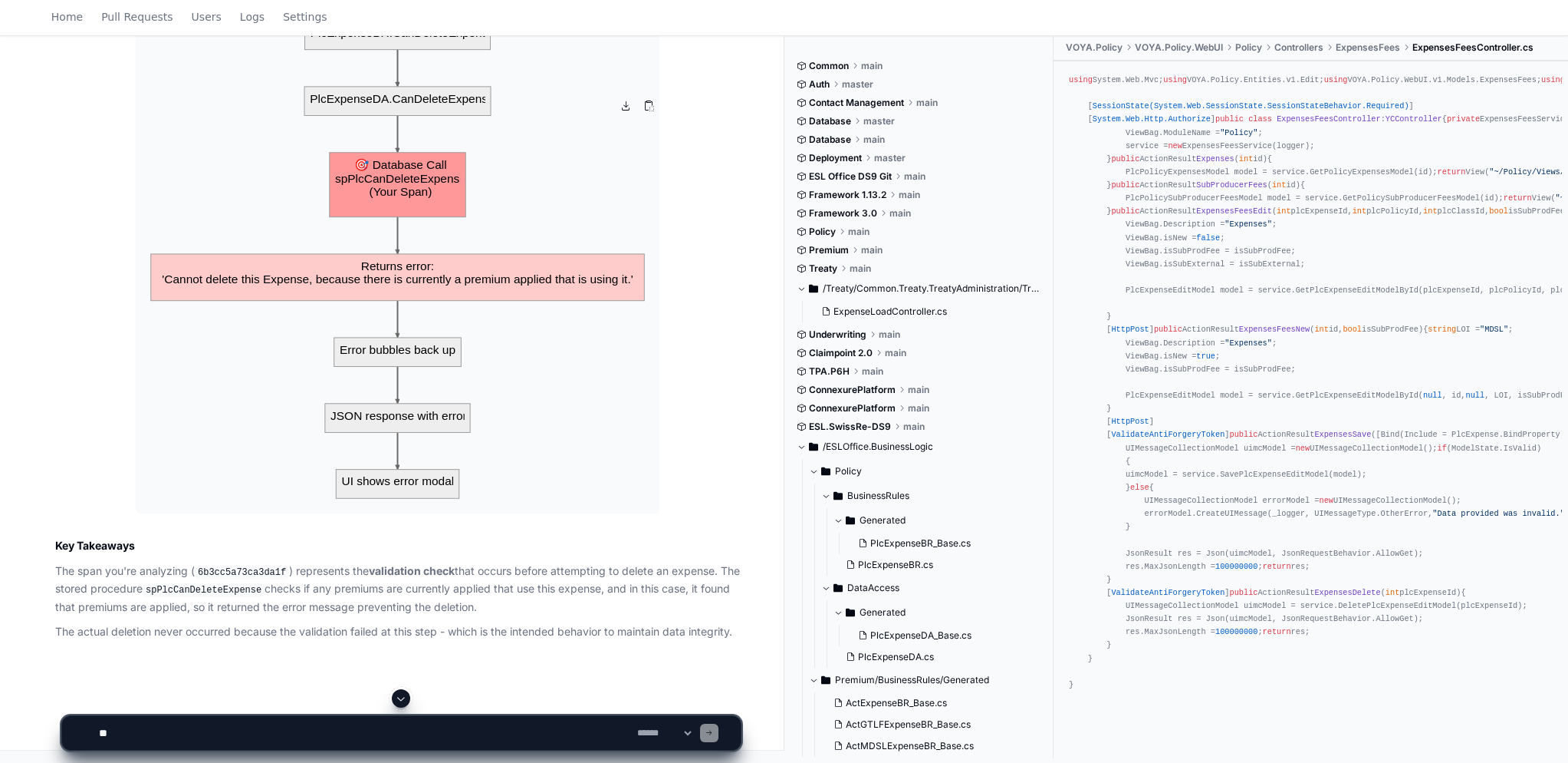
scroll to position [2819, 0]
click at [509, 510] on img at bounding box center [398, 94] width 524 height 837
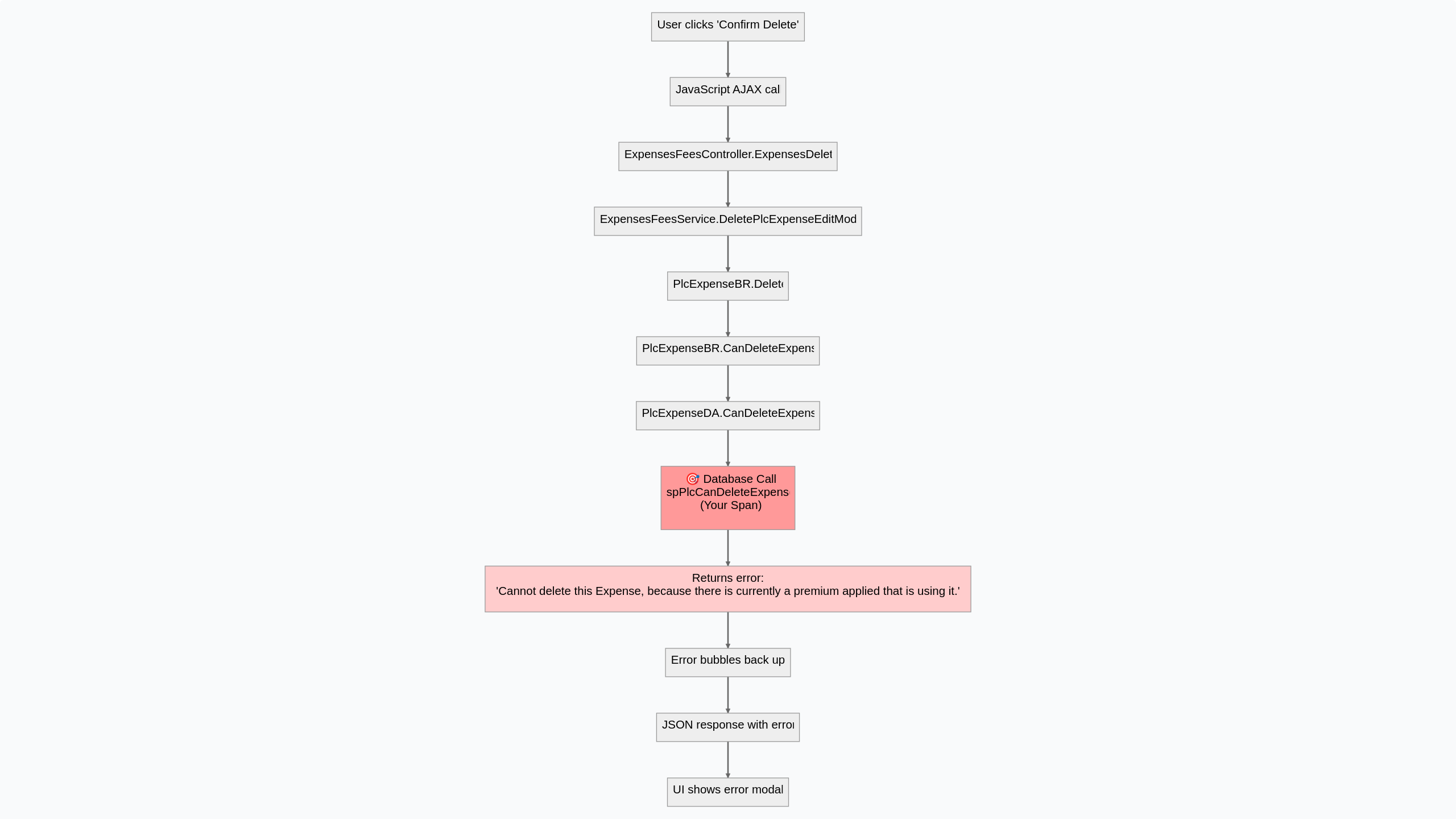
click at [563, 565] on img at bounding box center [728, 410] width 1456 height 819
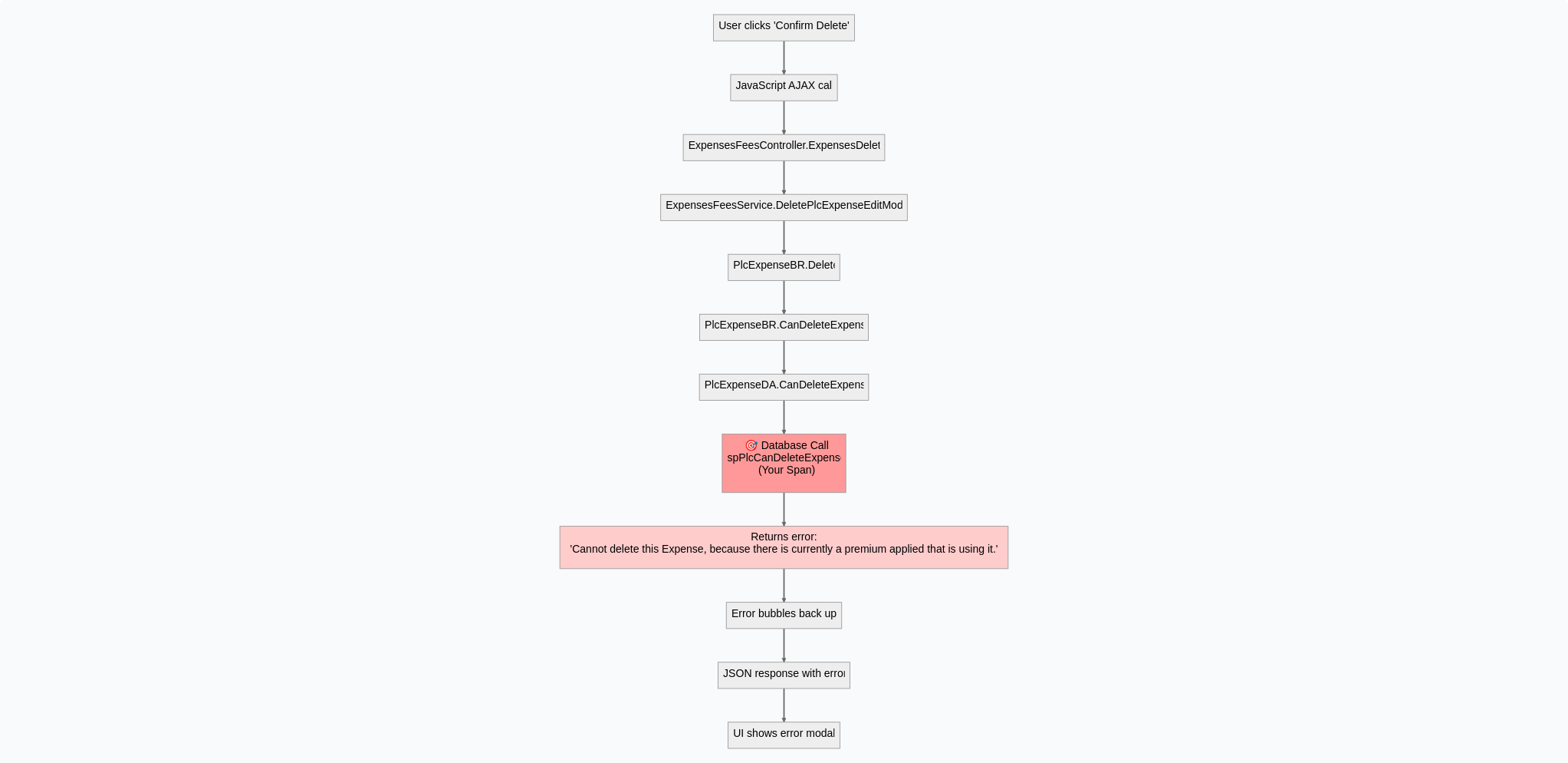
scroll to position [2122, 0]
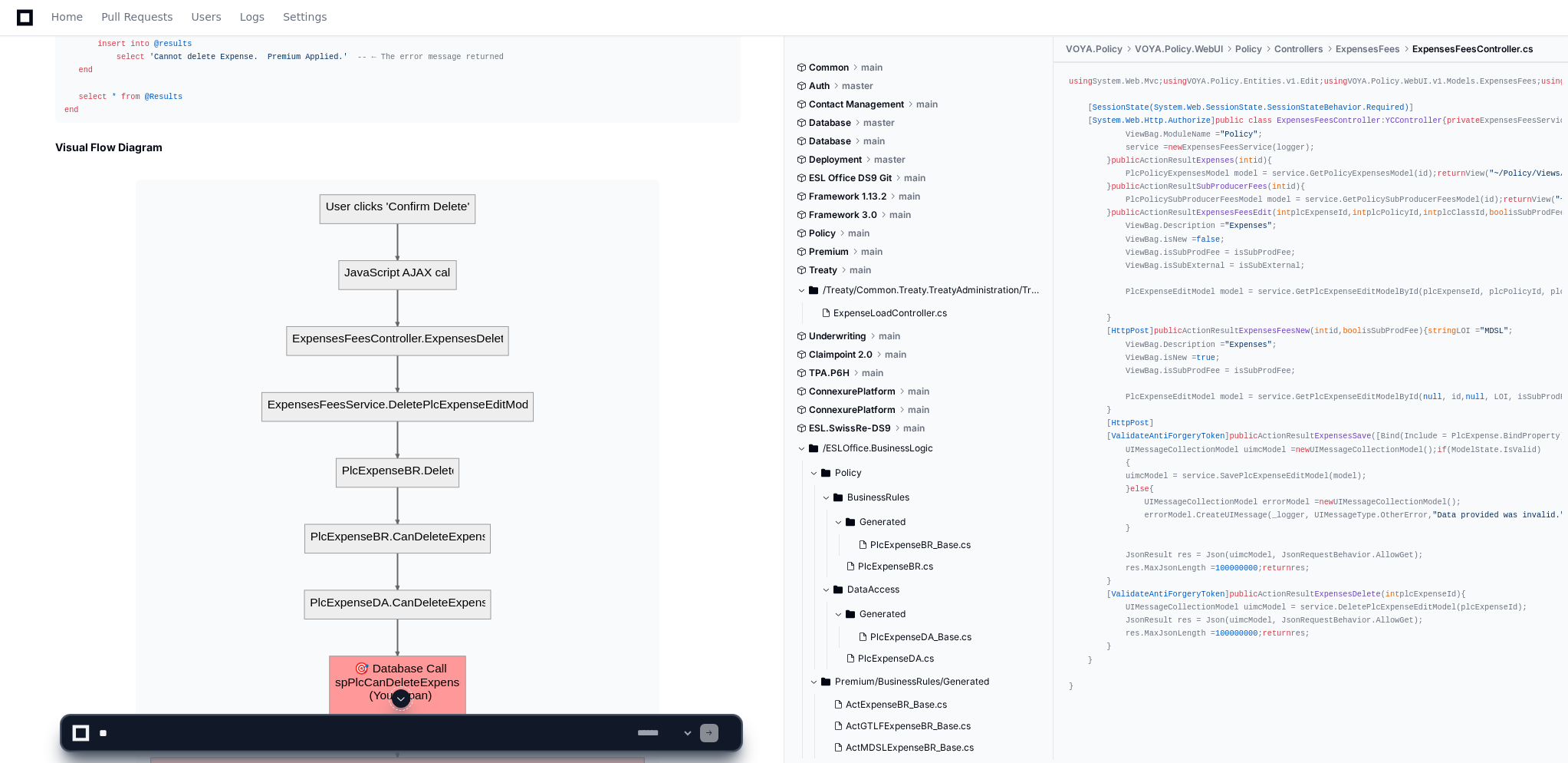
click at [381, 36] on span "where" at bounding box center [393, 30] width 24 height 10
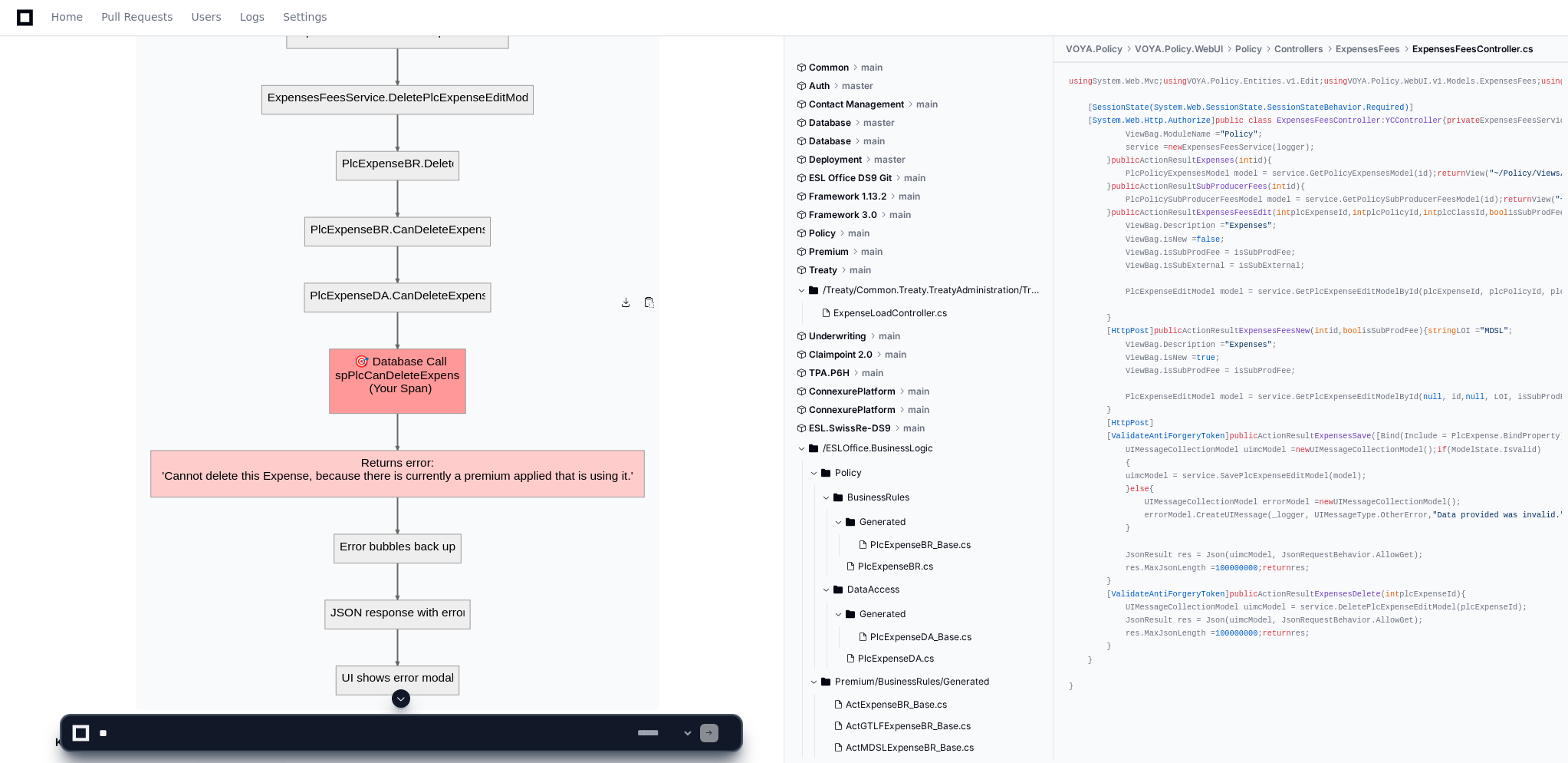
scroll to position [2736, 0]
